Goal: Check status: Check status

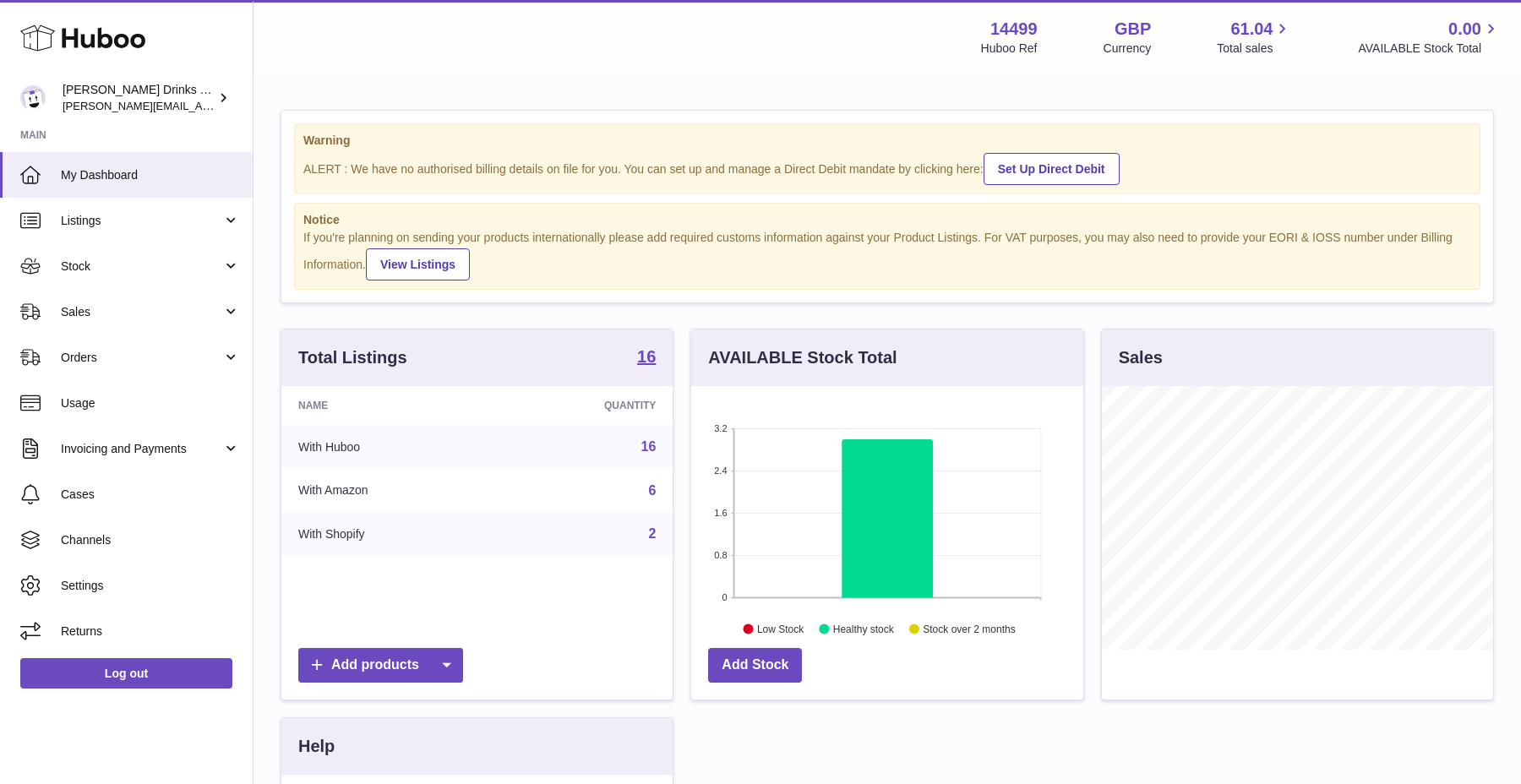
scroll to position [263, 391]
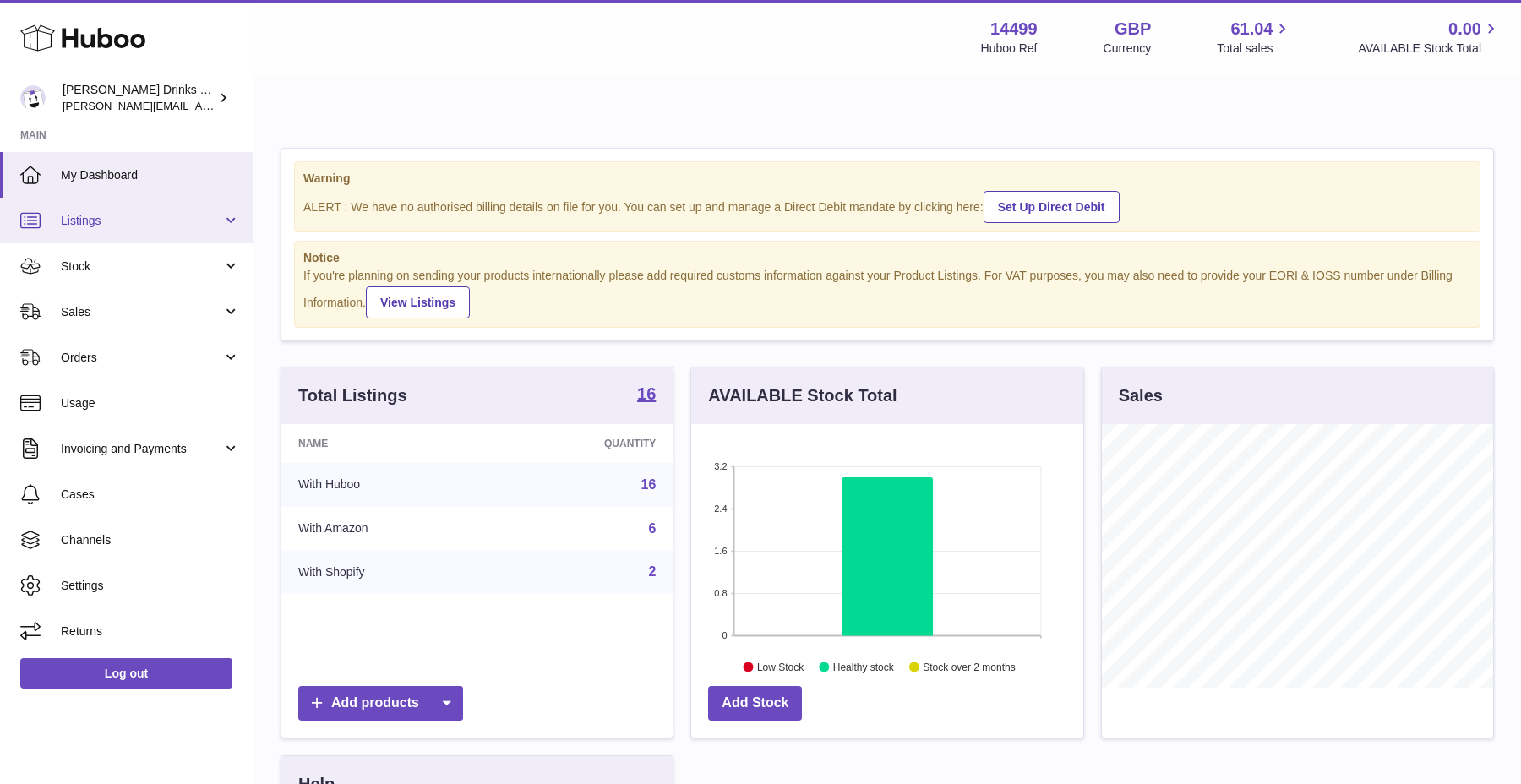
click at [120, 237] on link "Listings" at bounding box center [126, 220] width 253 height 45
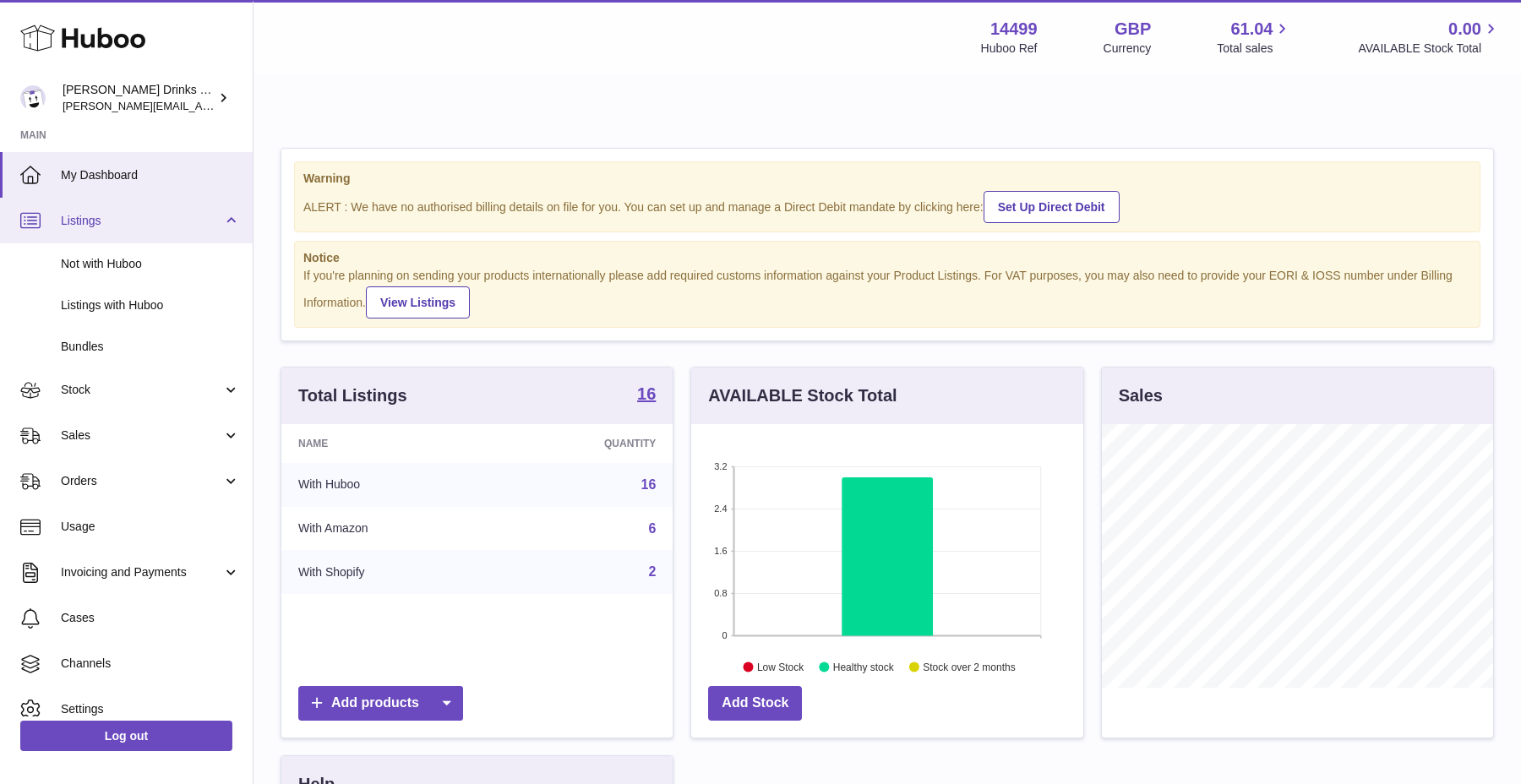
click at [120, 237] on link "Listings" at bounding box center [126, 220] width 253 height 45
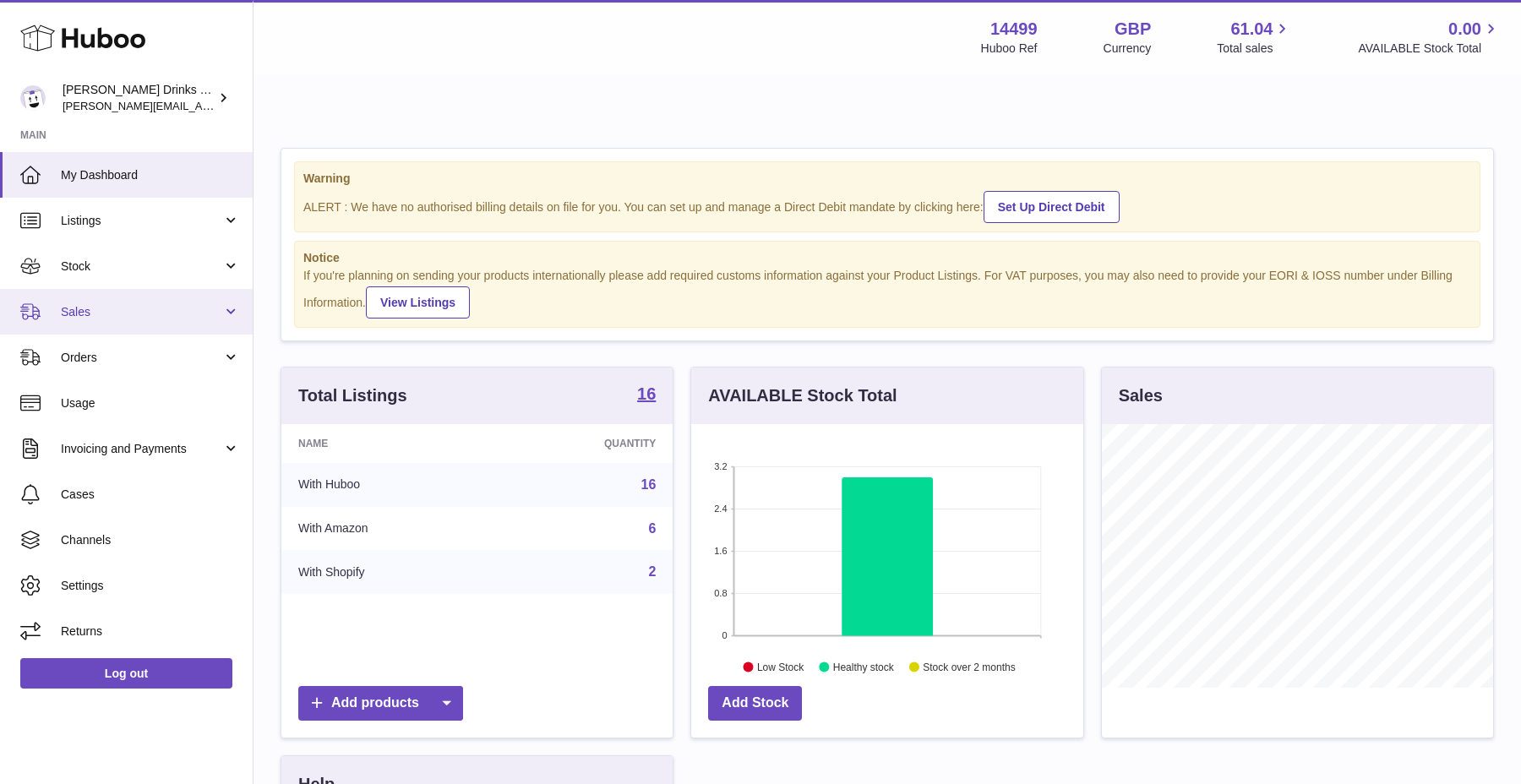
click at [124, 317] on span "Sales" at bounding box center [142, 312] width 162 height 16
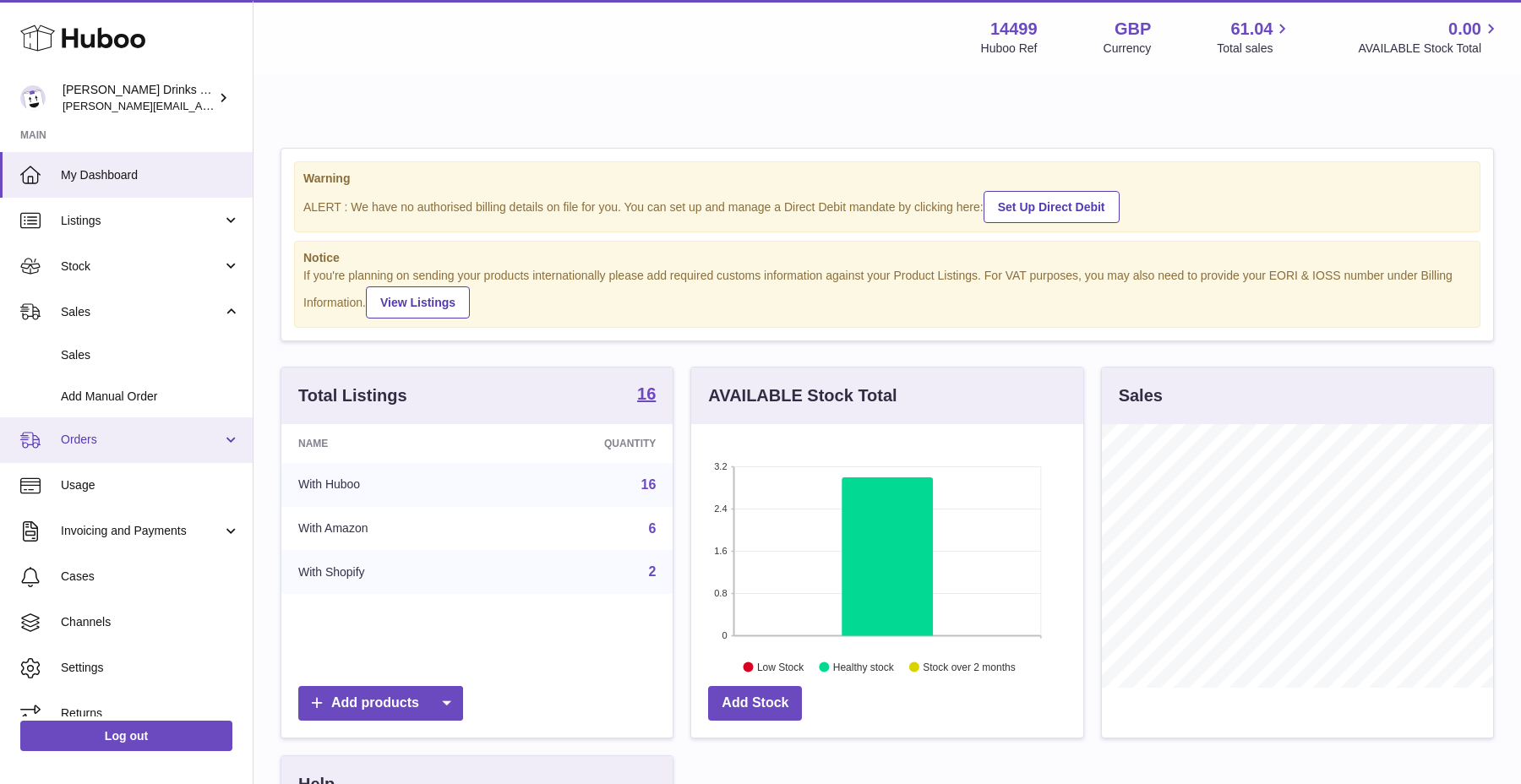
click at [111, 422] on link "Orders" at bounding box center [126, 439] width 253 height 45
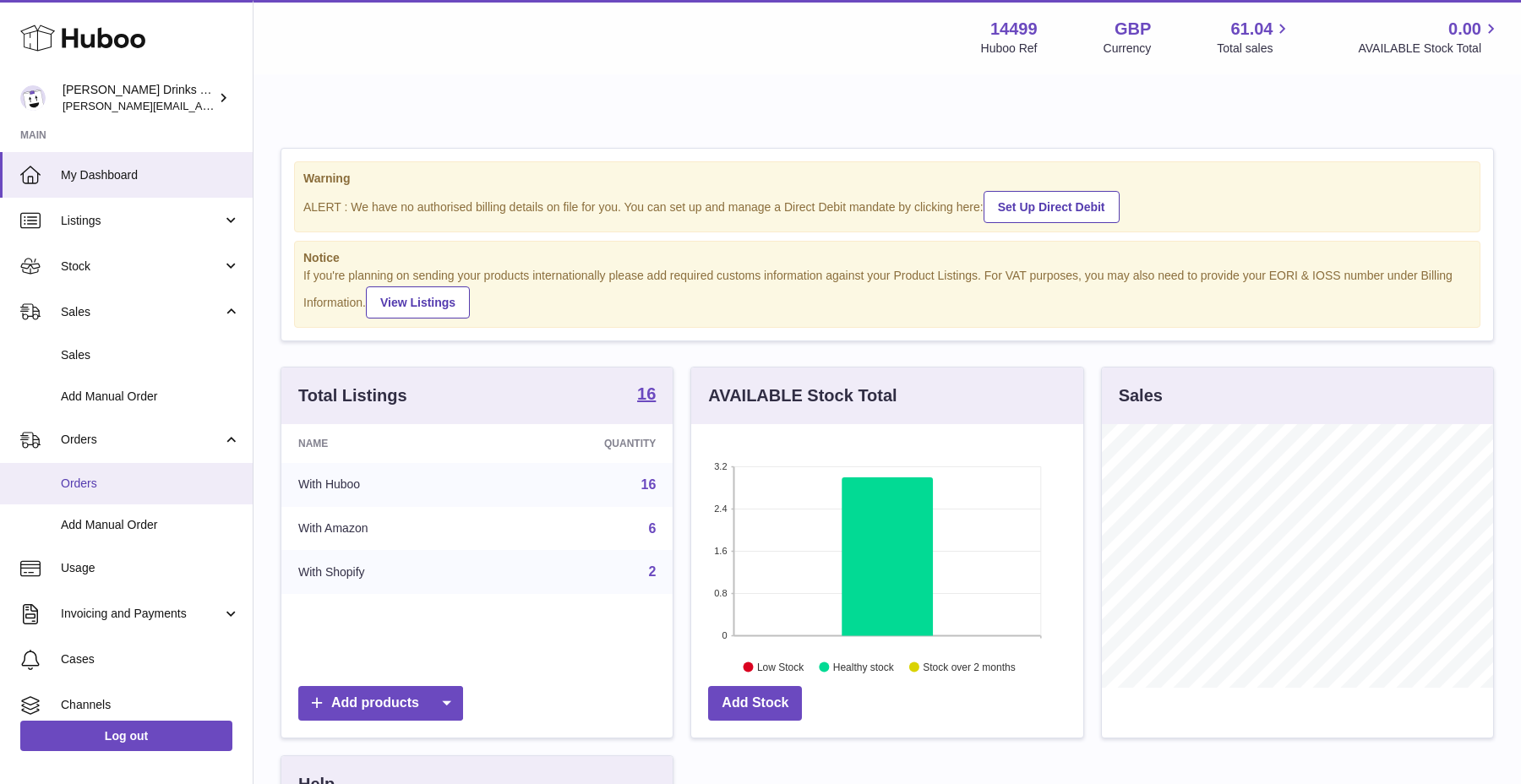
click at [113, 484] on span "Orders" at bounding box center [151, 483] width 179 height 16
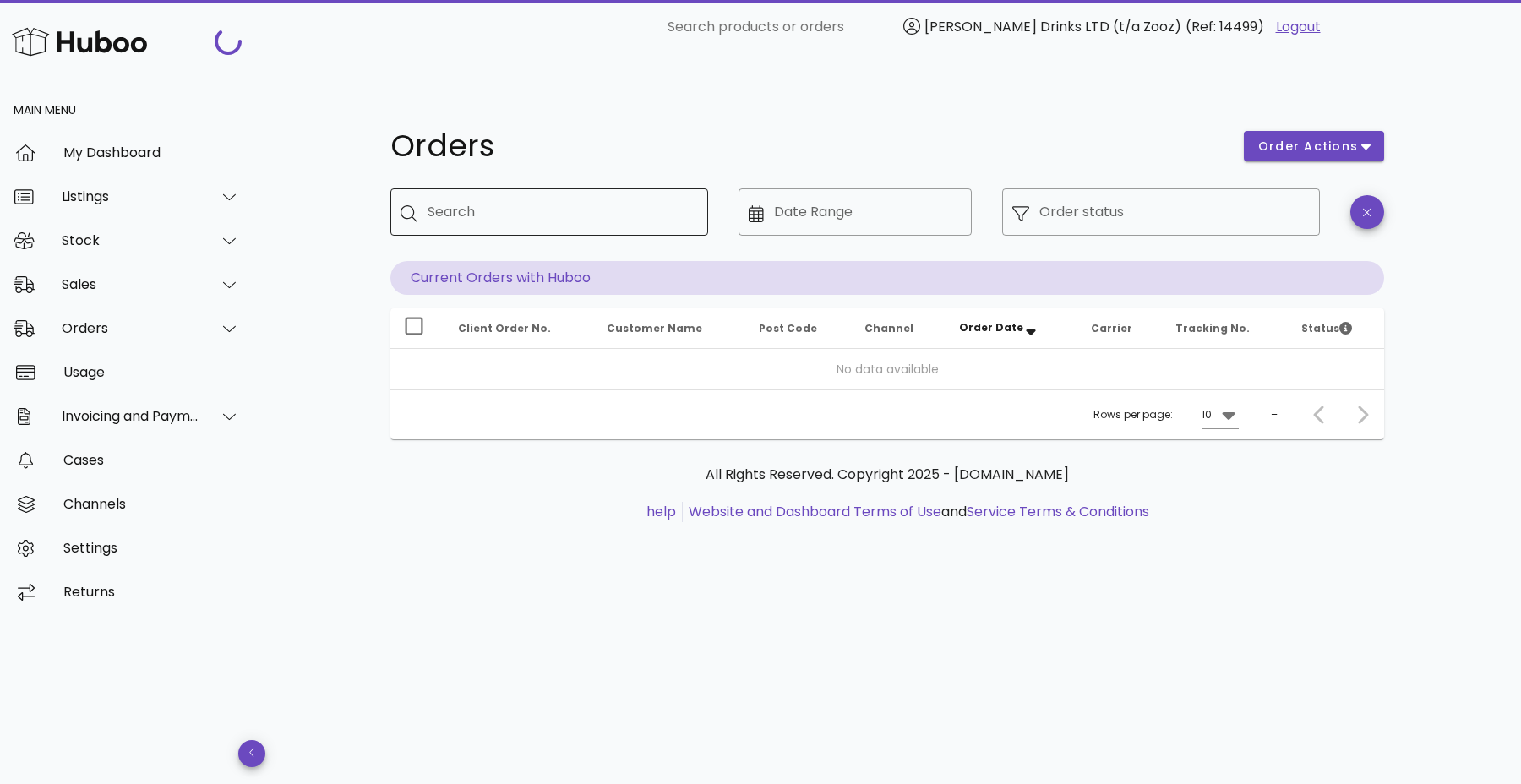
click at [521, 188] on div "Search" at bounding box center [561, 211] width 267 height 47
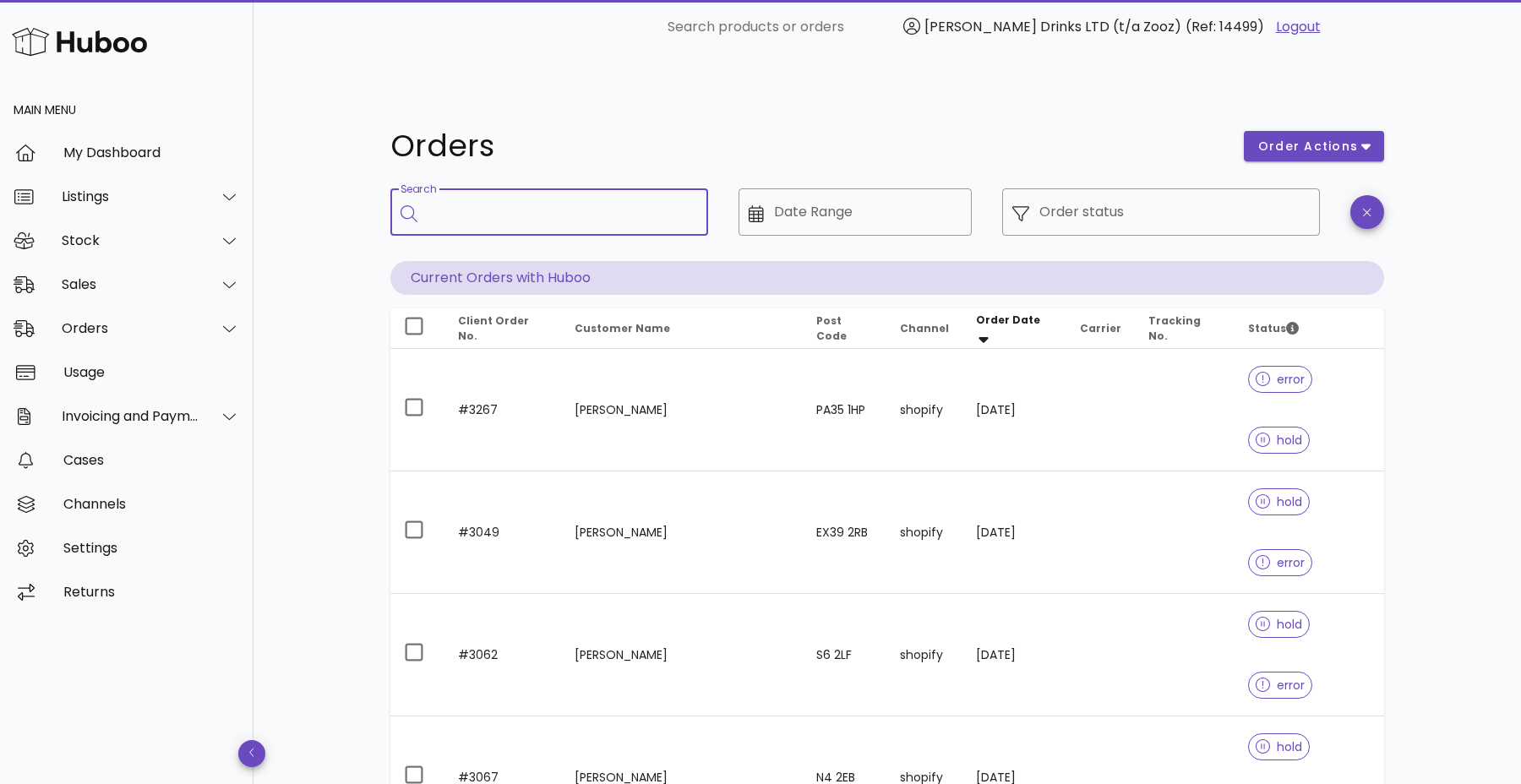
type input "*"
type input "****"
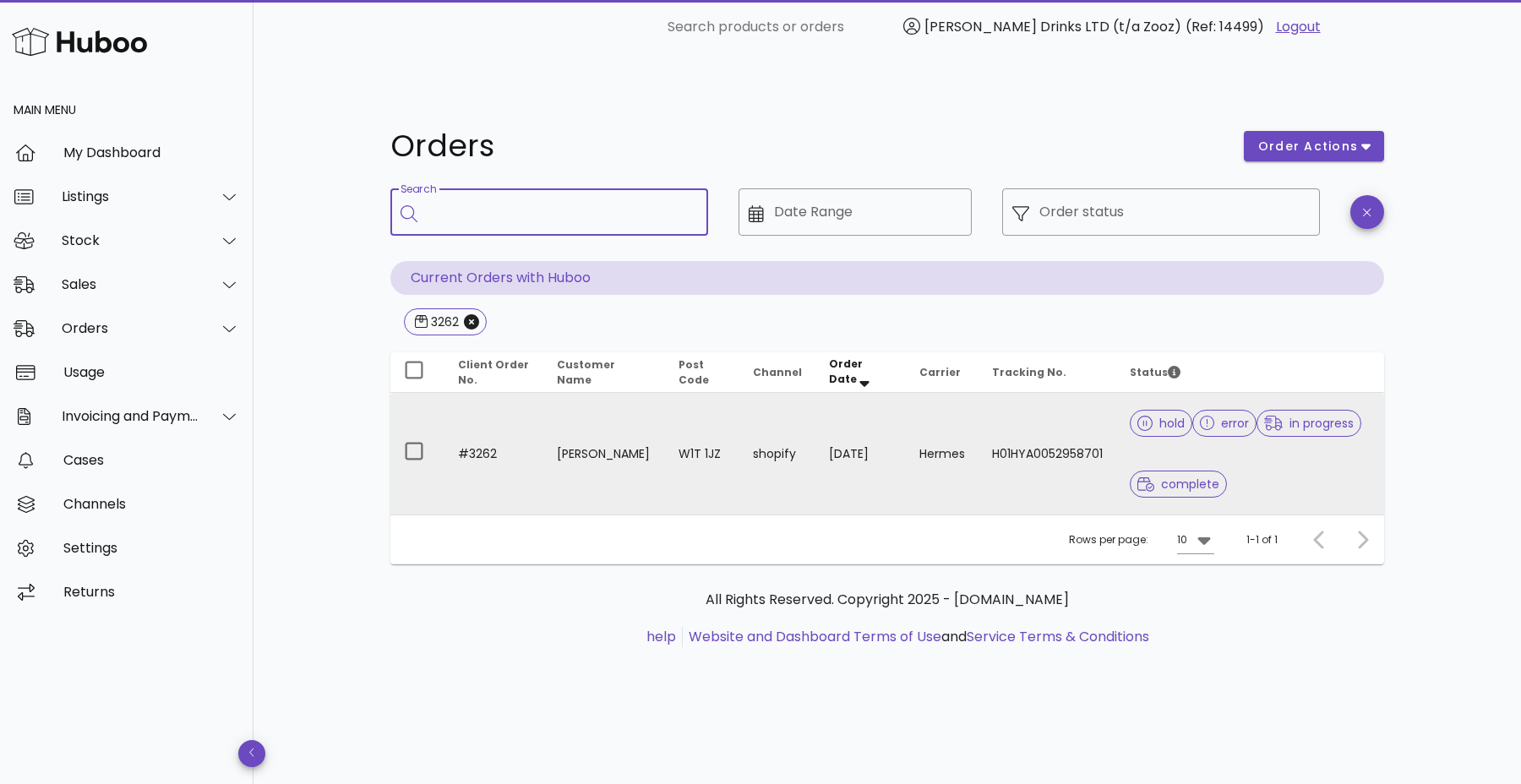
click at [678, 393] on td "W1T 1JZ" at bounding box center [702, 453] width 75 height 122
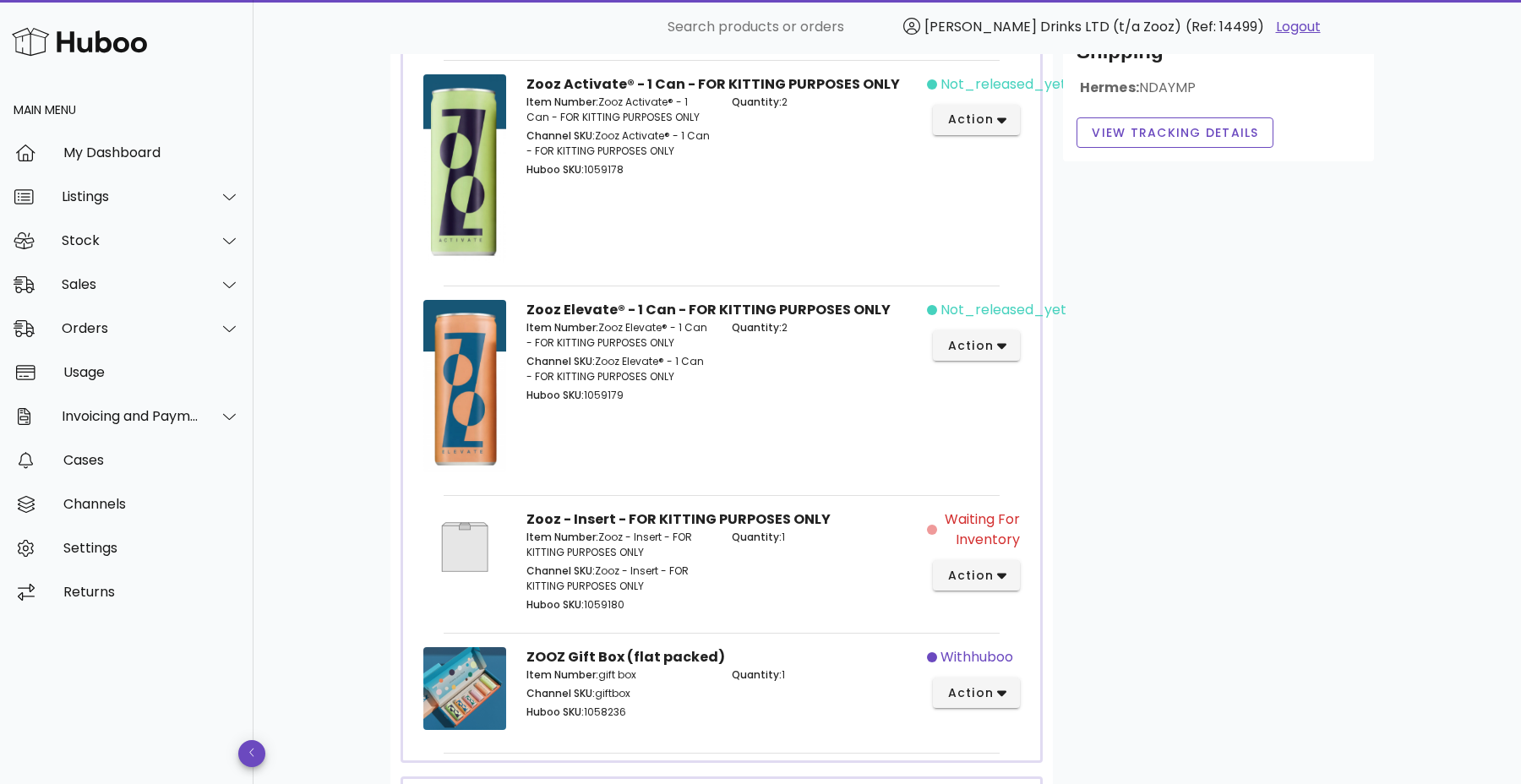
scroll to position [847, 0]
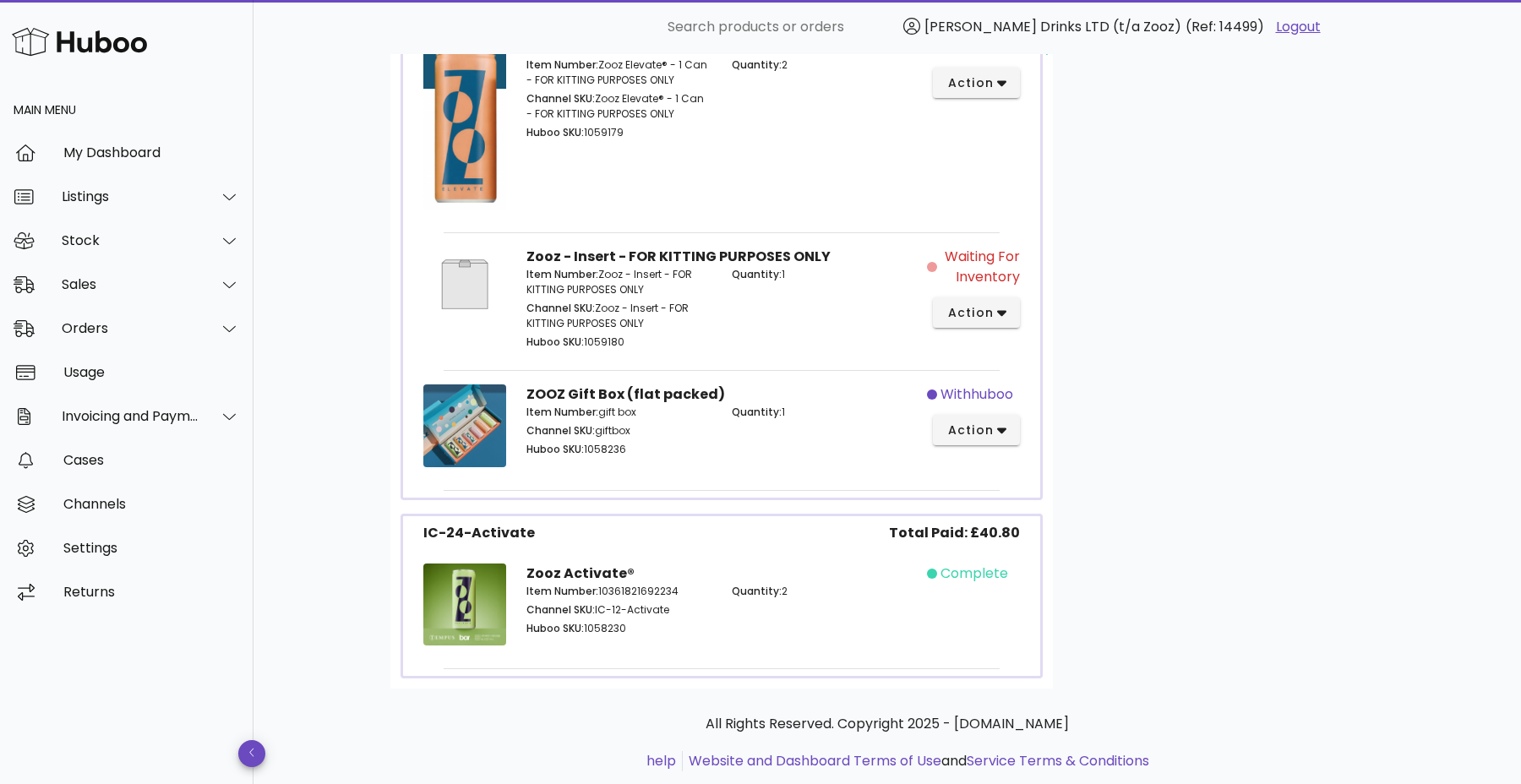
click at [461, 590] on img at bounding box center [464, 604] width 83 height 82
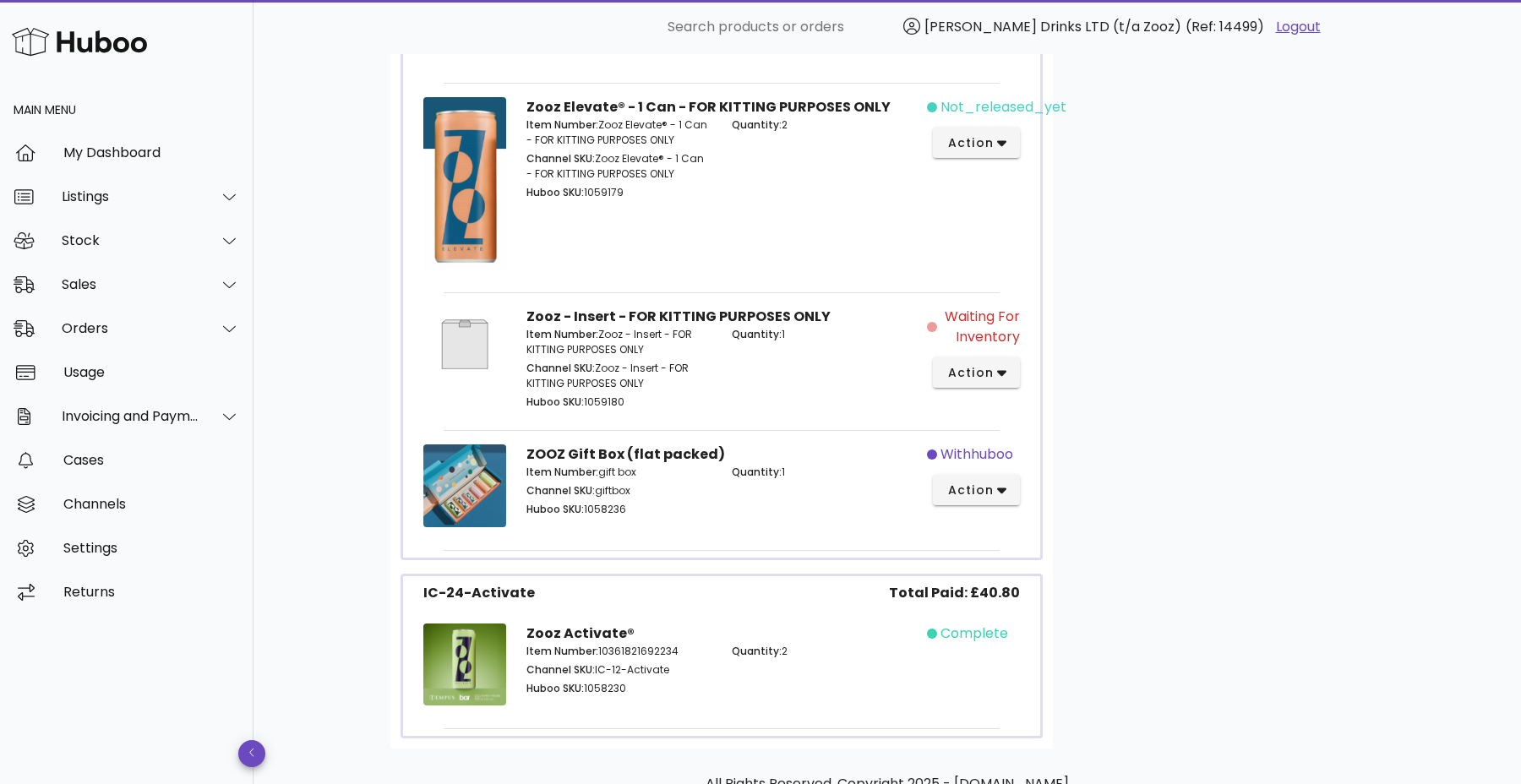
scroll to position [796, 0]
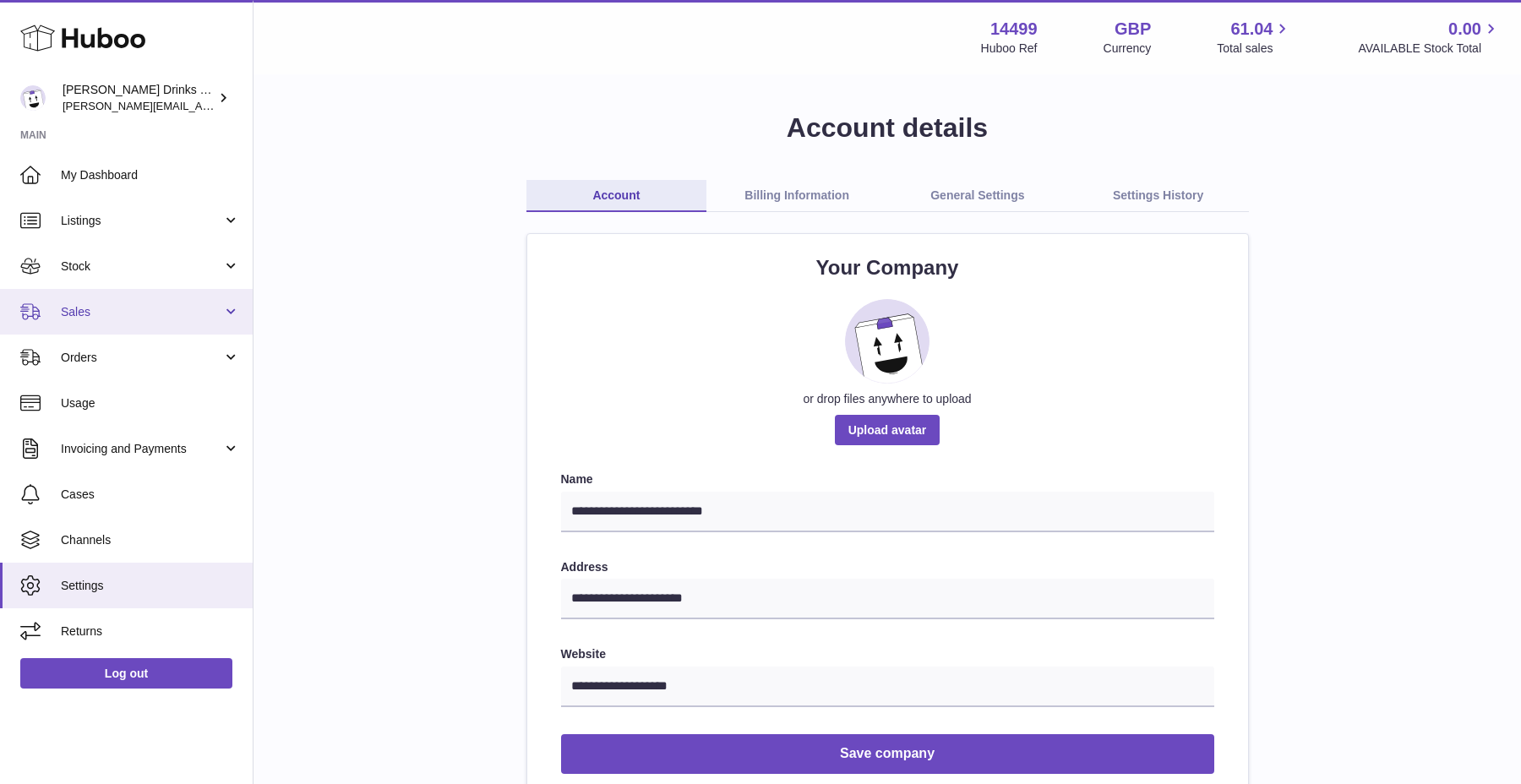
click at [130, 313] on span "Sales" at bounding box center [142, 312] width 162 height 16
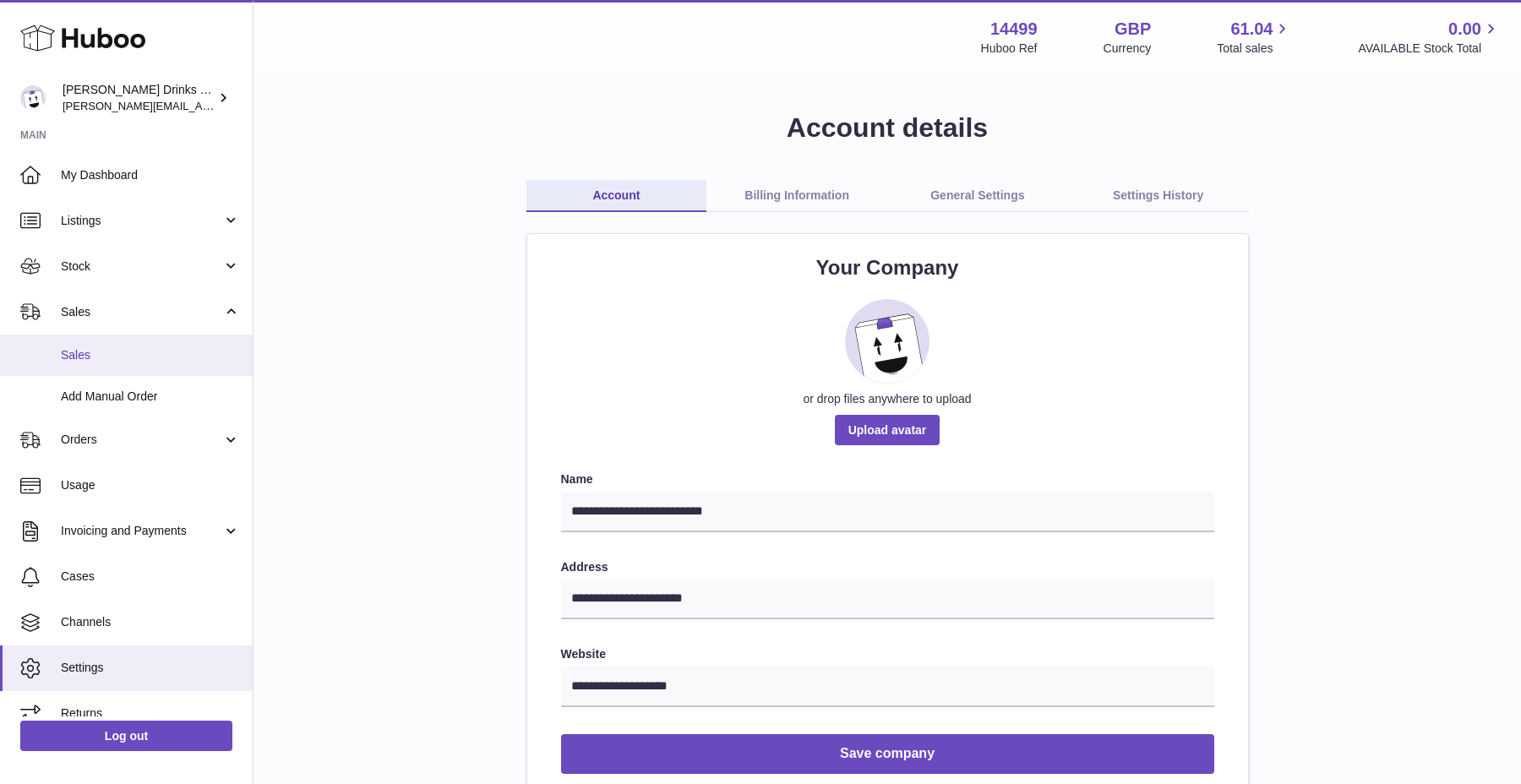
click at [130, 362] on span "Sales" at bounding box center [151, 355] width 179 height 16
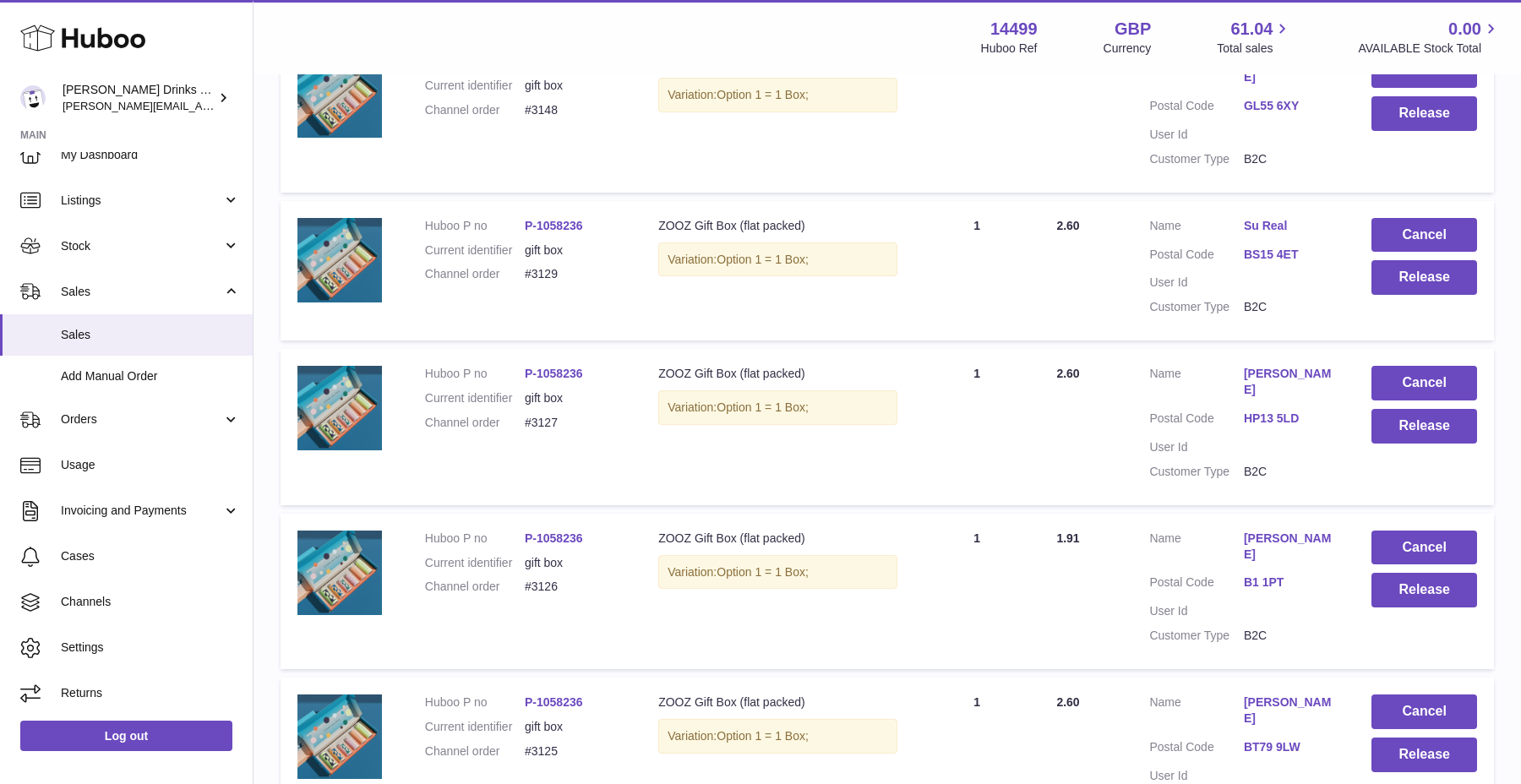
scroll to position [1364, 0]
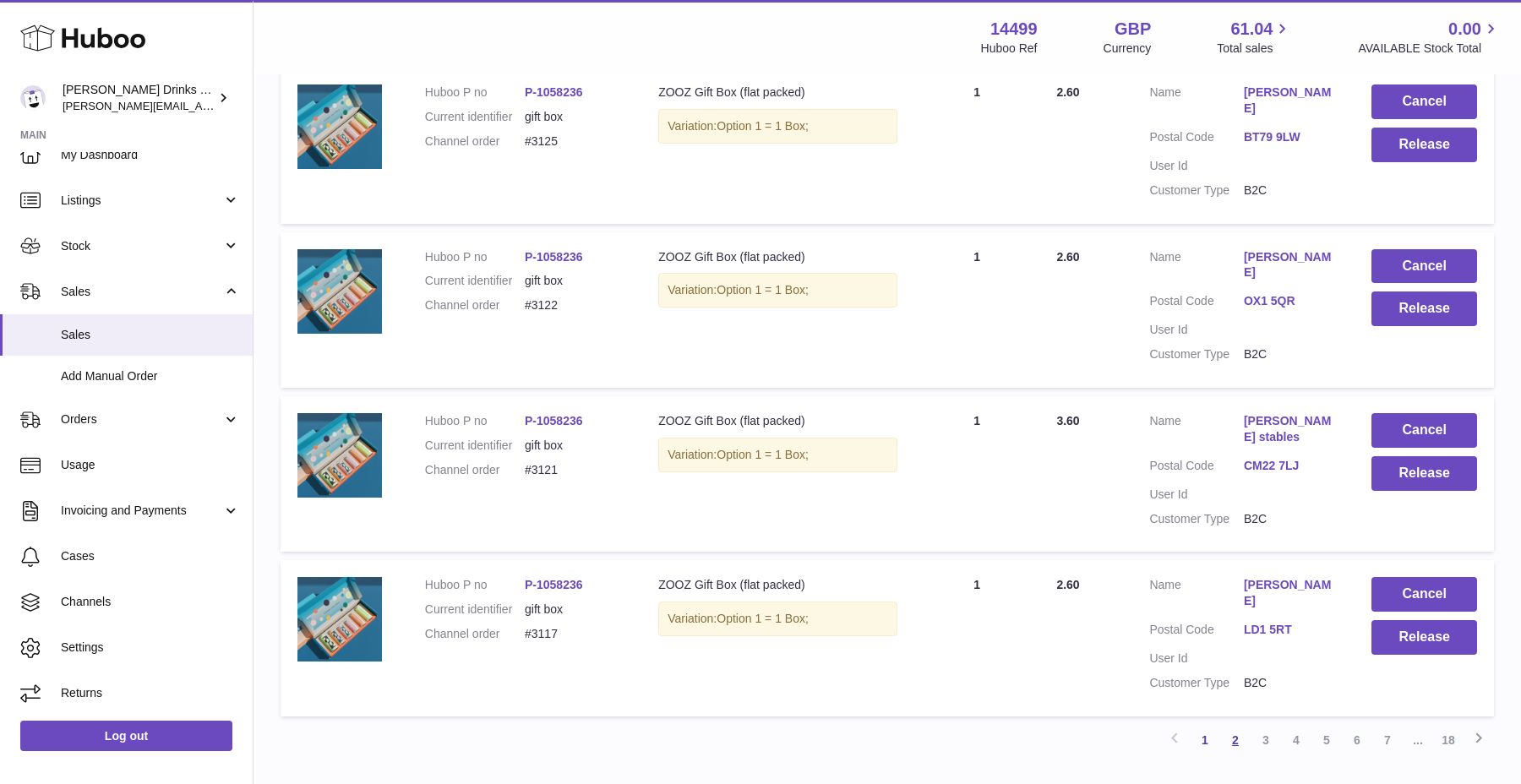
click at [1233, 725] on link "2" at bounding box center [1235, 740] width 30 height 30
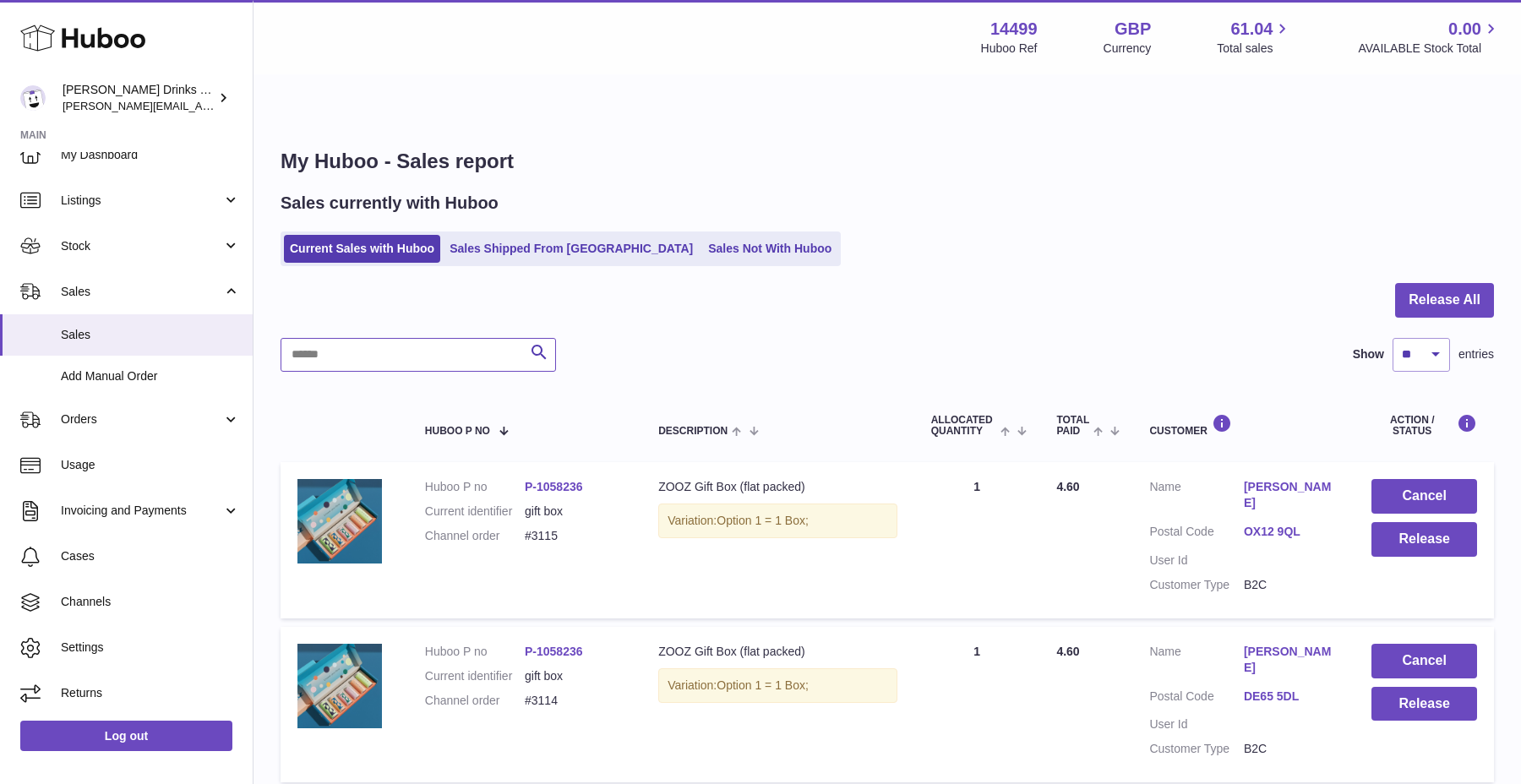
click at [434, 338] on input "text" at bounding box center [418, 355] width 275 height 34
click at [131, 263] on link "Stock" at bounding box center [126, 245] width 253 height 45
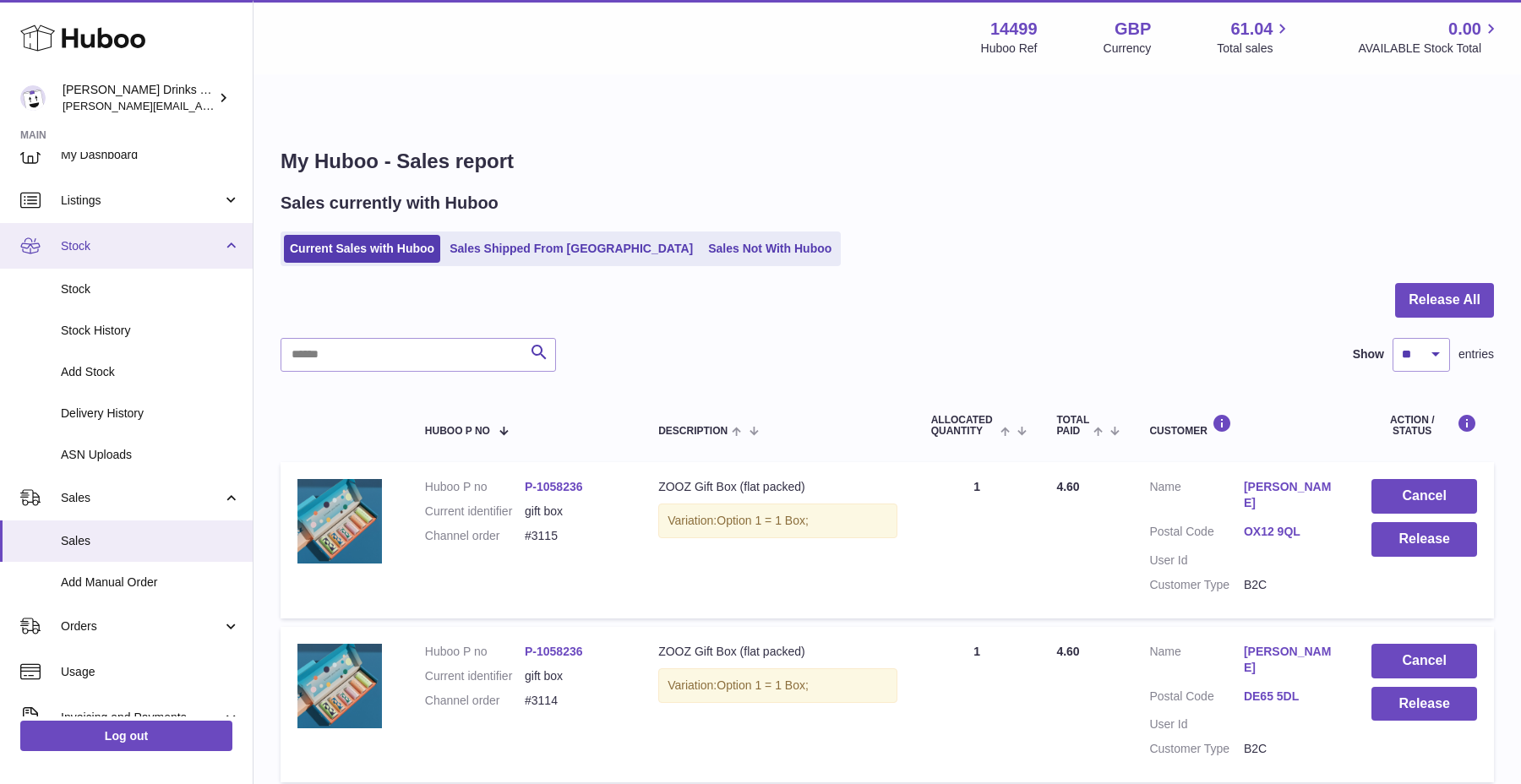
click at [131, 263] on link "Stock" at bounding box center [126, 245] width 253 height 45
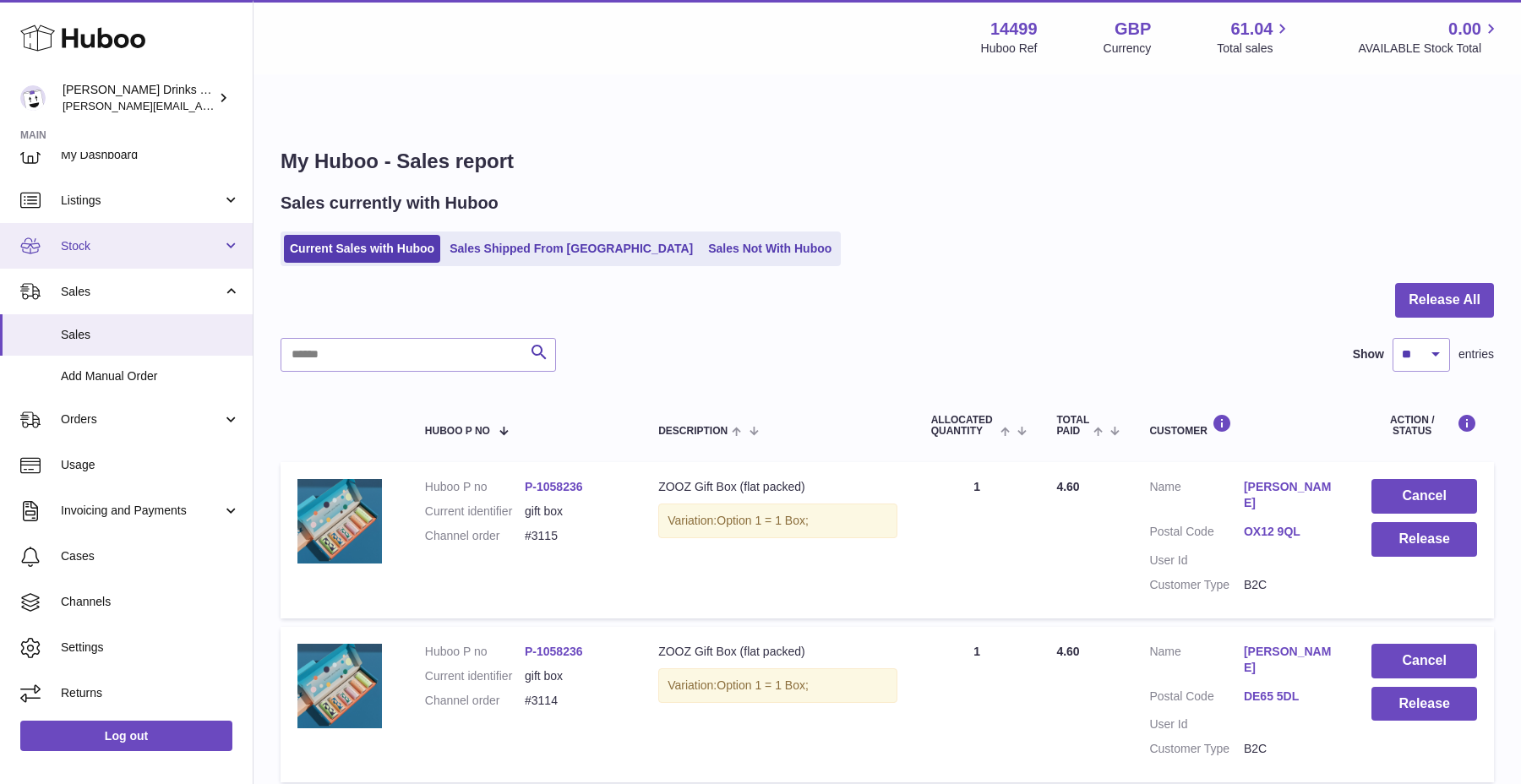
click at [131, 263] on link "Stock" at bounding box center [126, 245] width 253 height 45
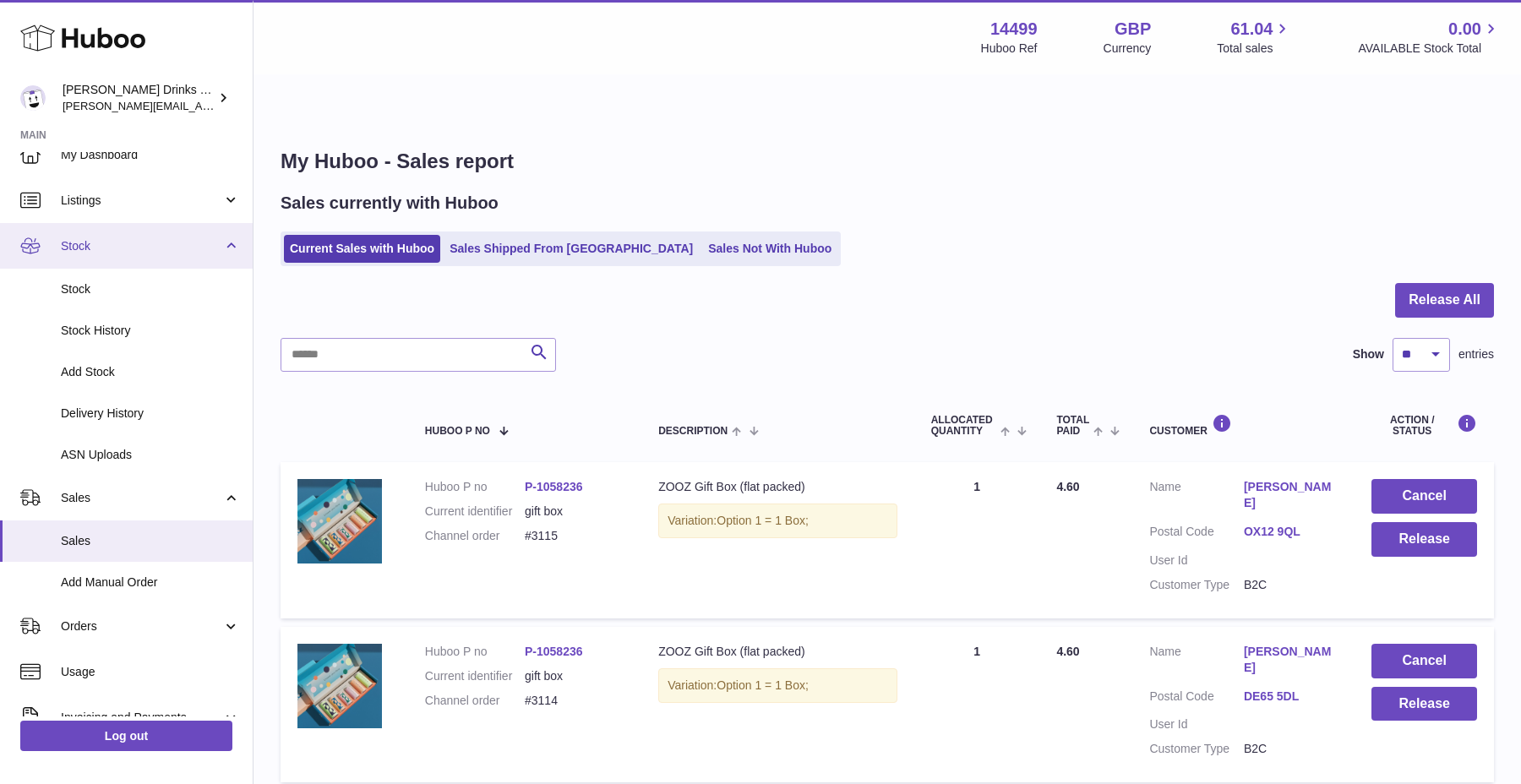
click at [136, 247] on span "Stock" at bounding box center [142, 246] width 162 height 16
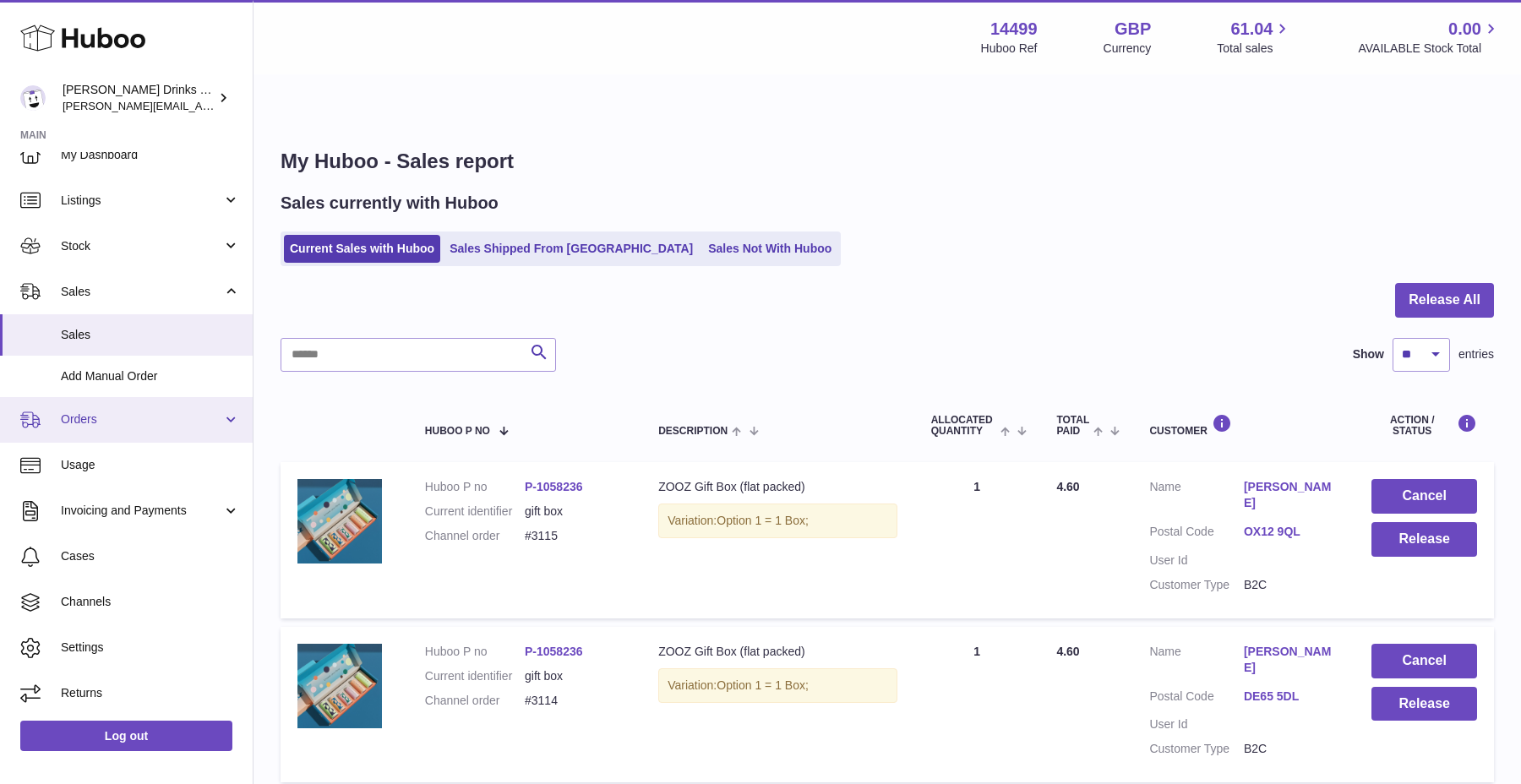
click at [107, 411] on link "Orders" at bounding box center [126, 419] width 253 height 45
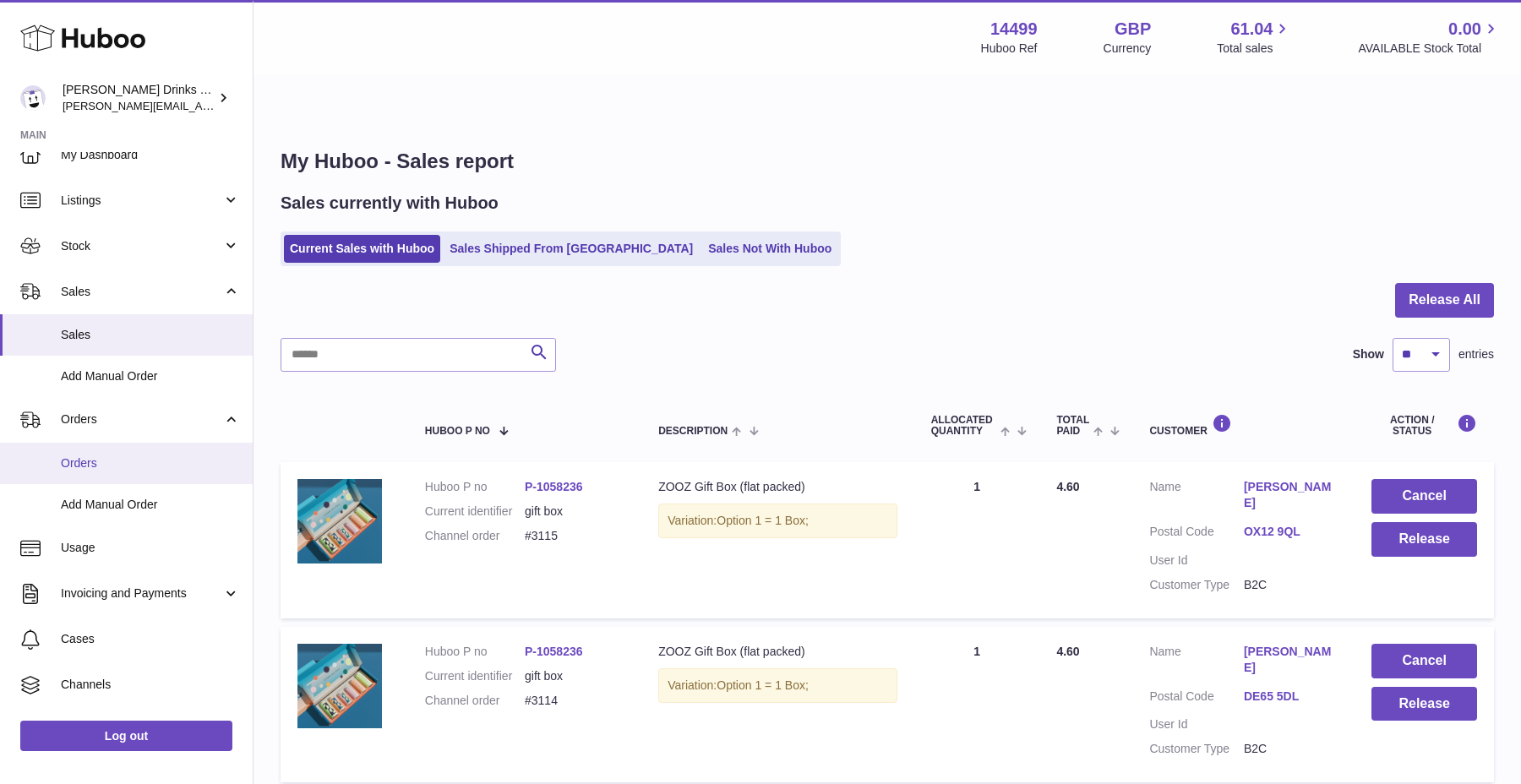
click at [95, 461] on span "Orders" at bounding box center [151, 463] width 179 height 16
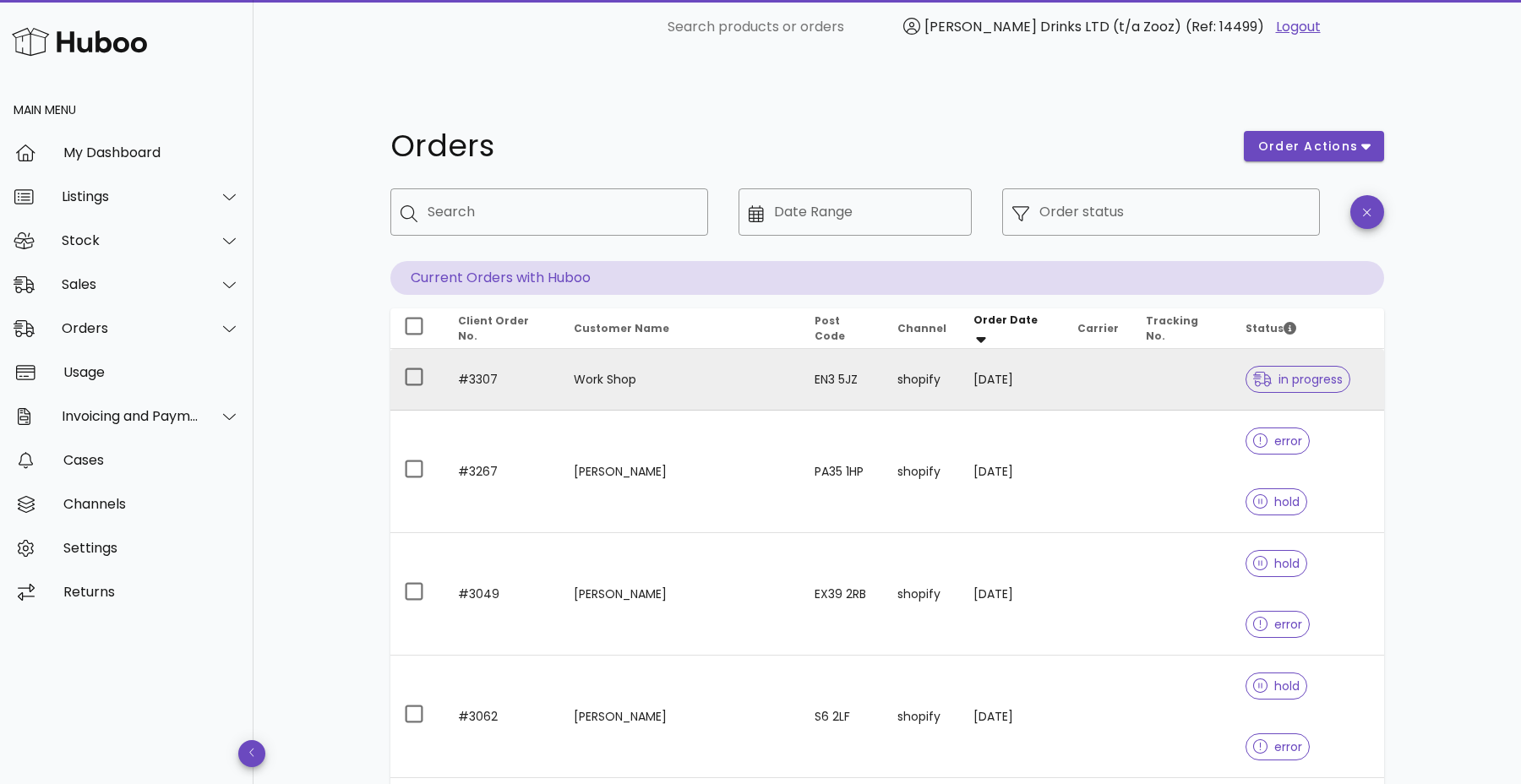
click at [558, 349] on td "#3307" at bounding box center [502, 379] width 115 height 61
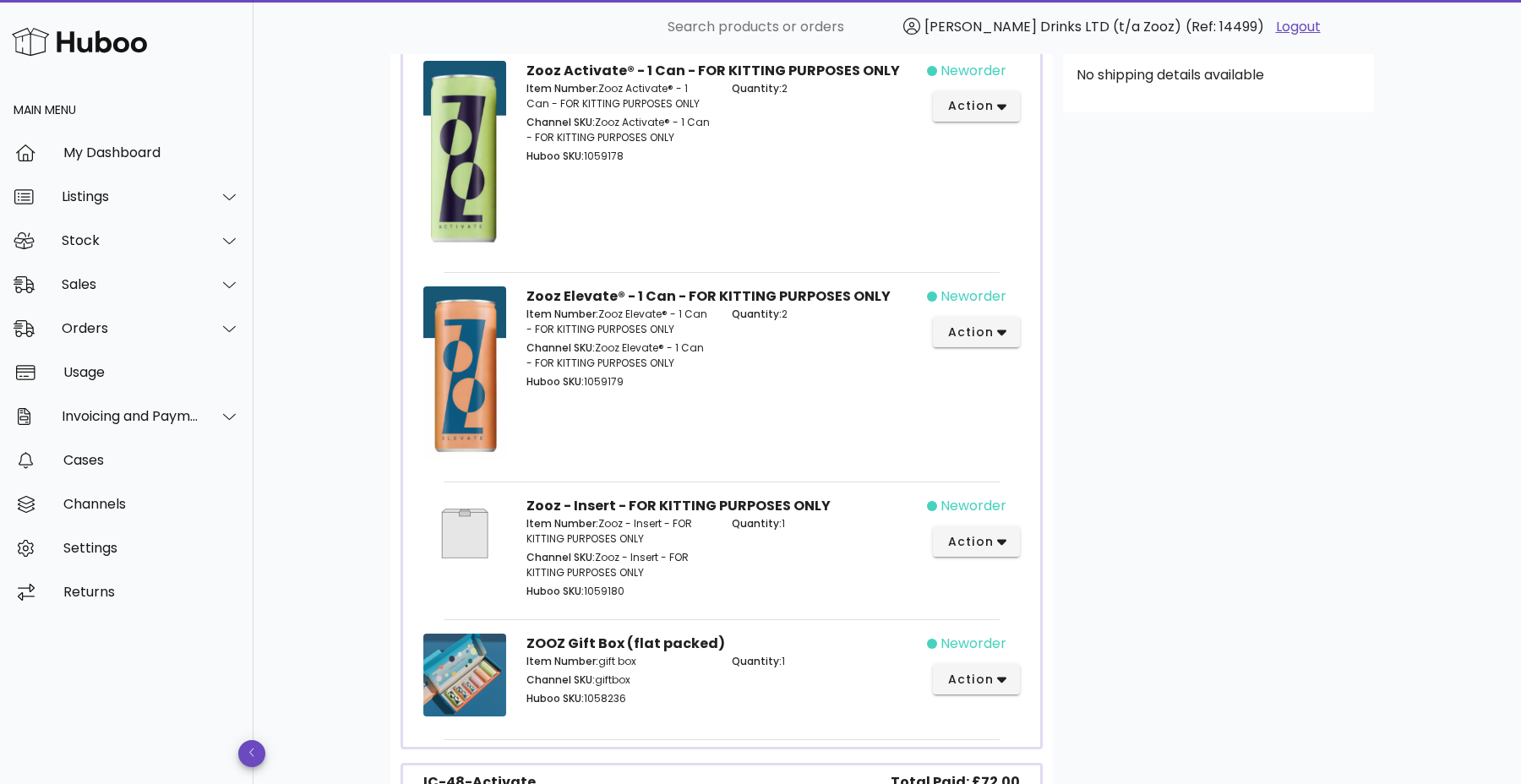
scroll to position [751, 0]
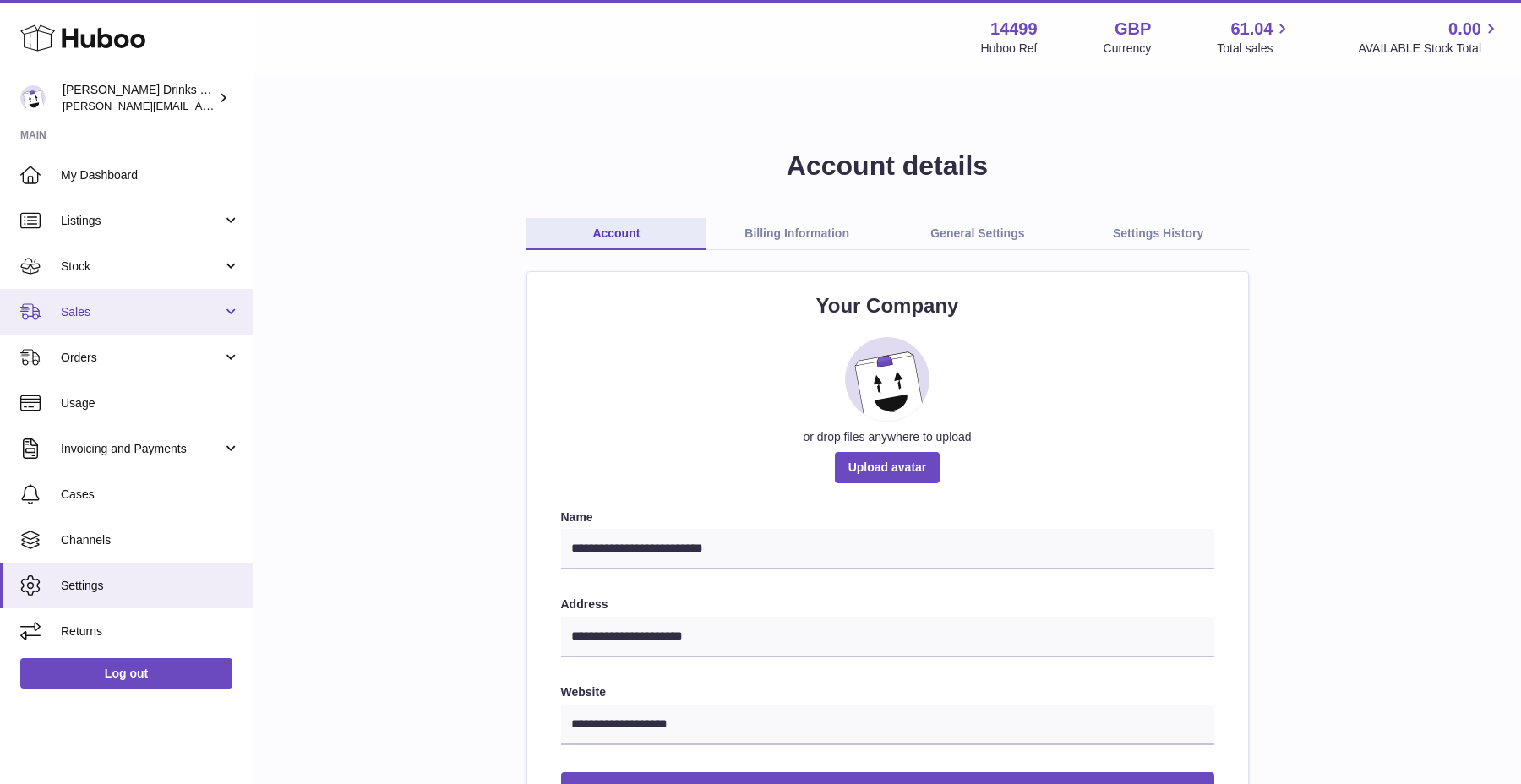
click at [159, 316] on span "Sales" at bounding box center [142, 312] width 162 height 16
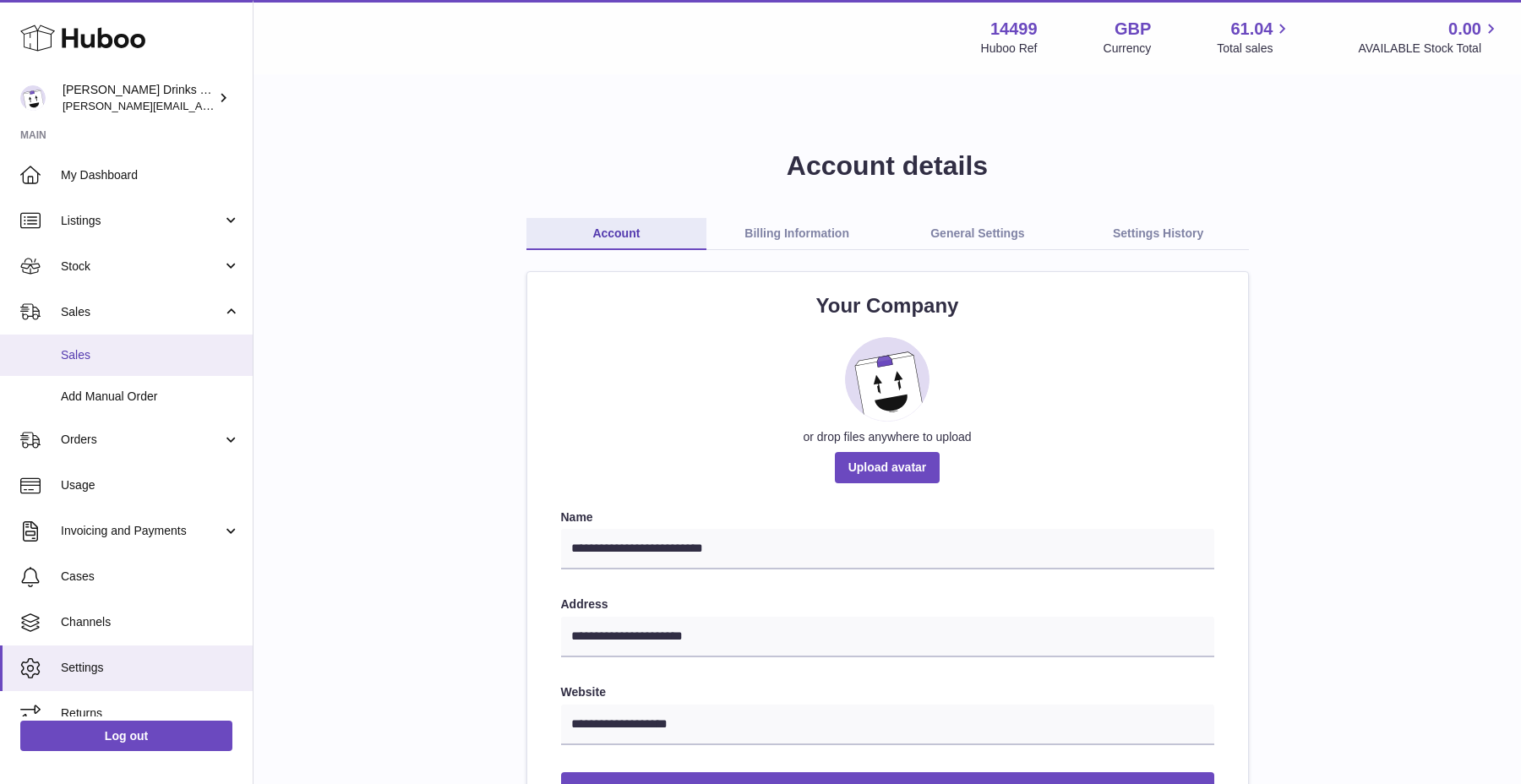
click at [154, 350] on span "Sales" at bounding box center [151, 355] width 179 height 16
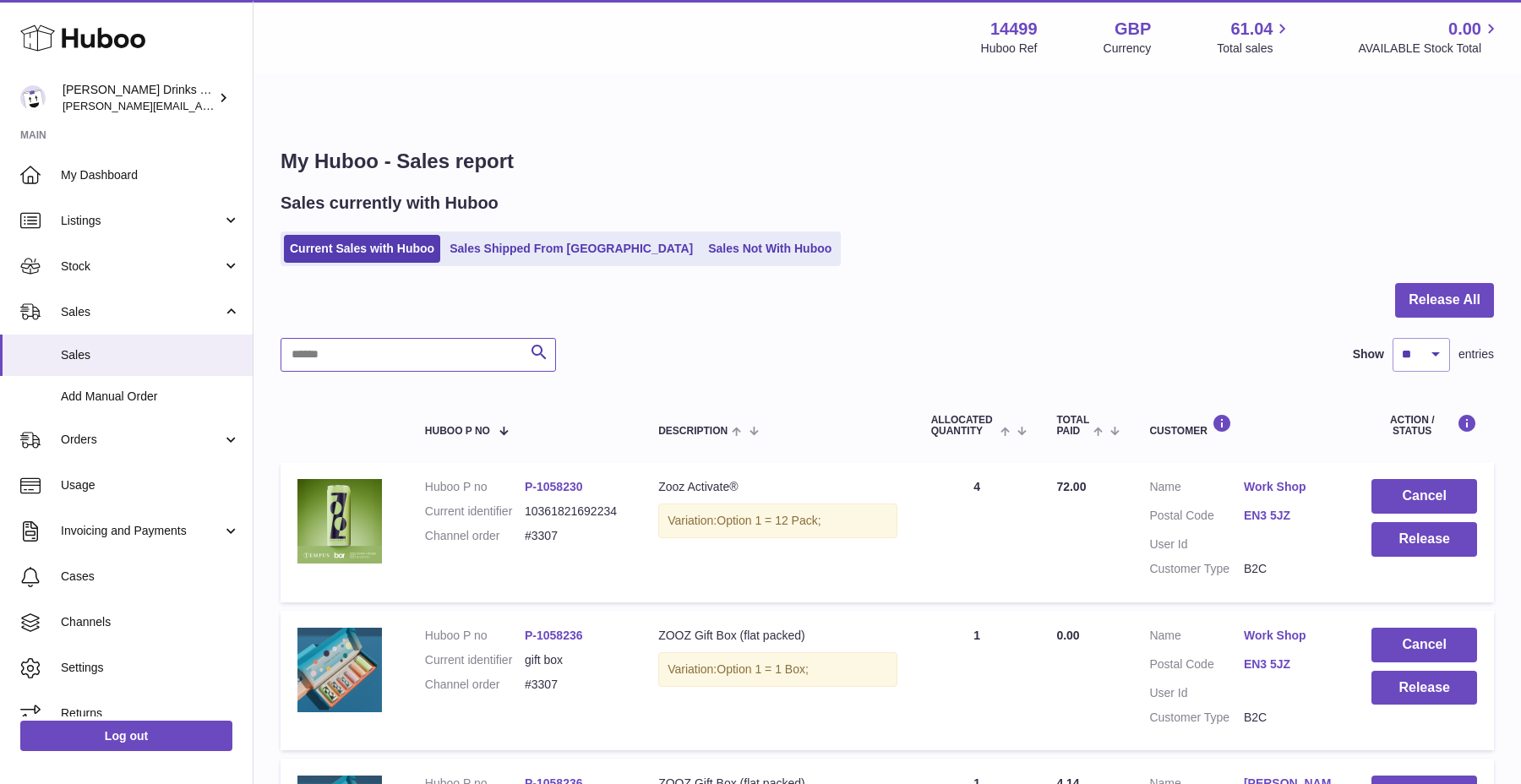
click at [362, 338] on input "text" at bounding box center [418, 355] width 275 height 34
type input "*"
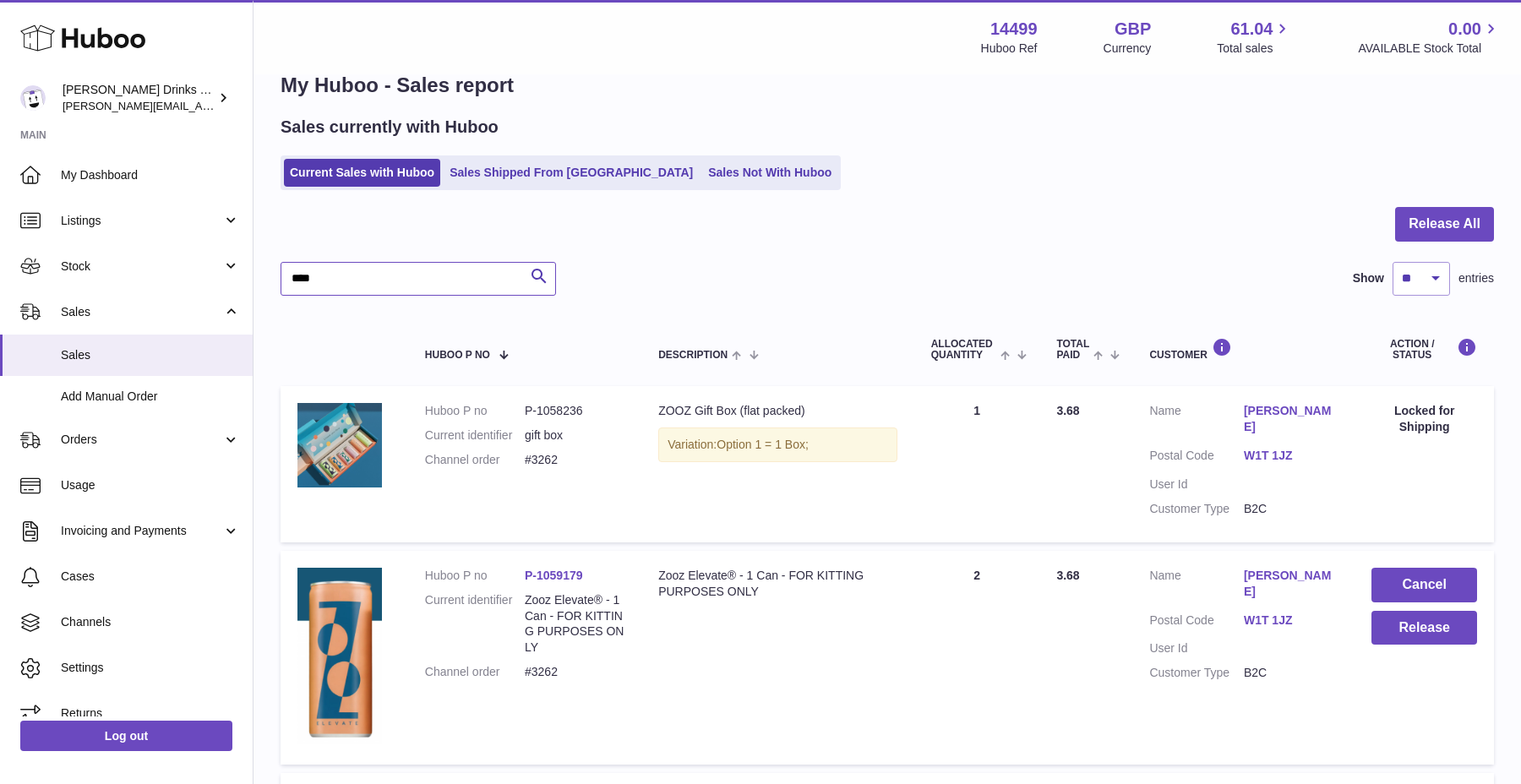
scroll to position [79, 0]
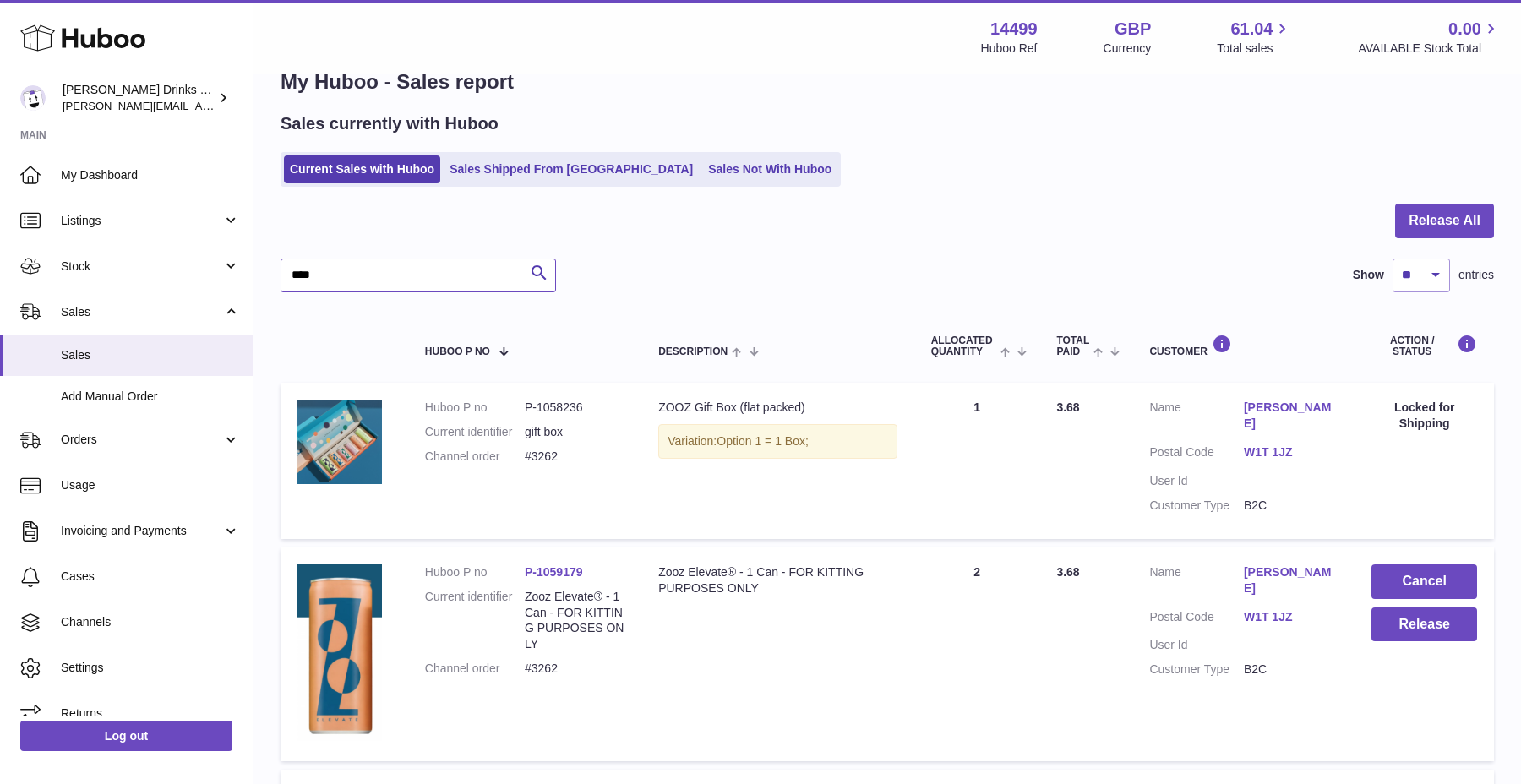
type input "****"
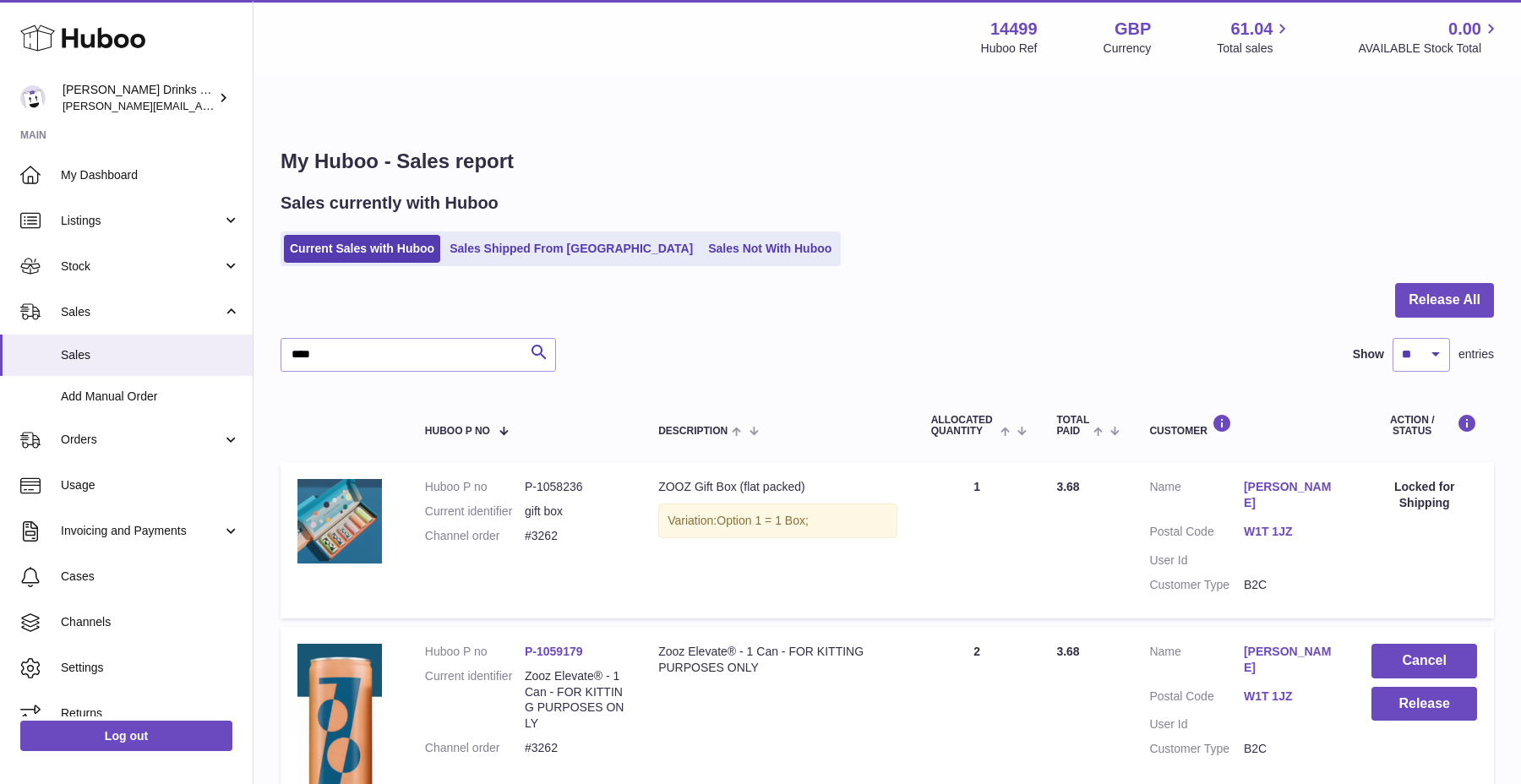
scroll to position [28, 0]
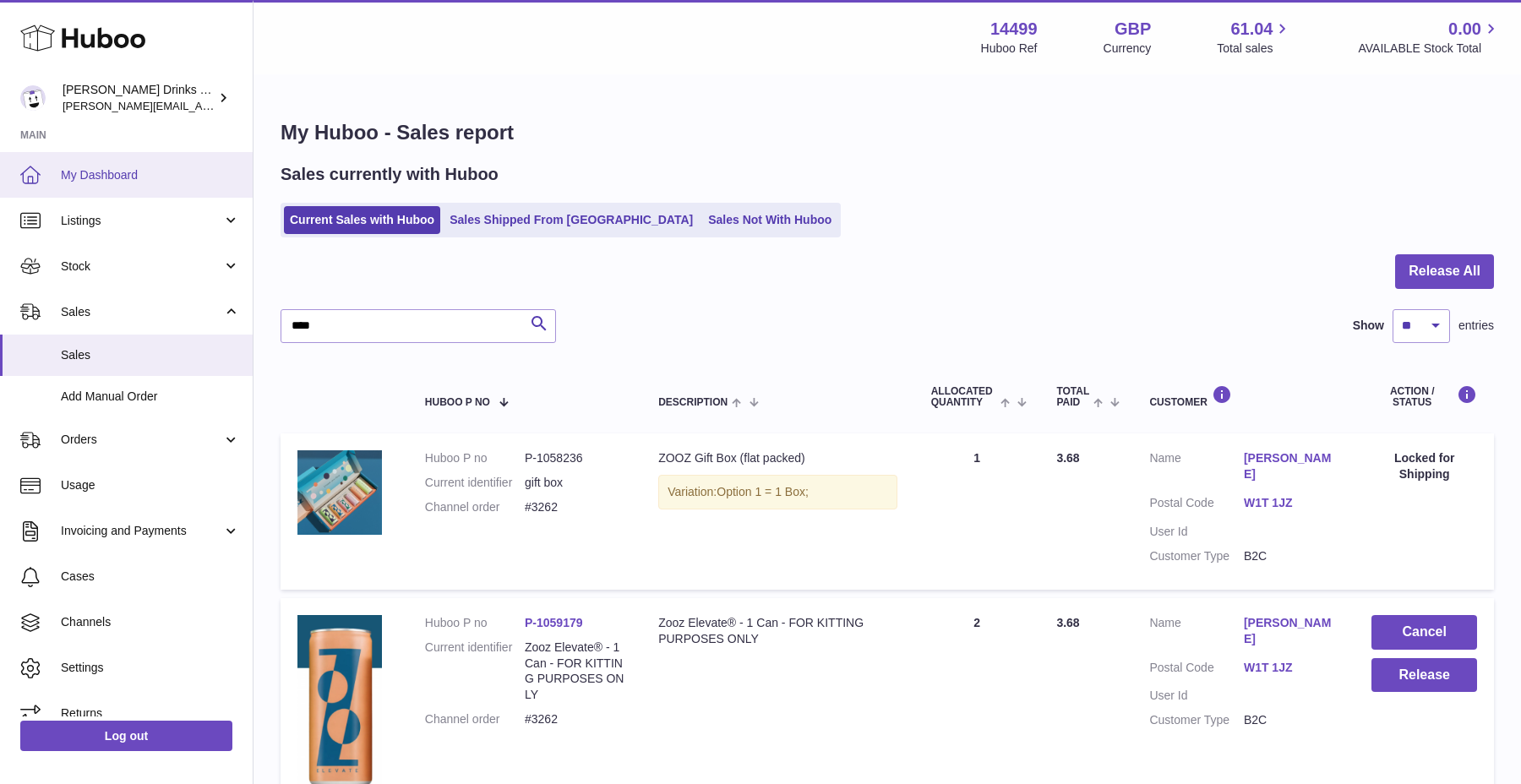
click at [135, 175] on span "My Dashboard" at bounding box center [151, 176] width 179 height 16
